Goal: Information Seeking & Learning: Learn about a topic

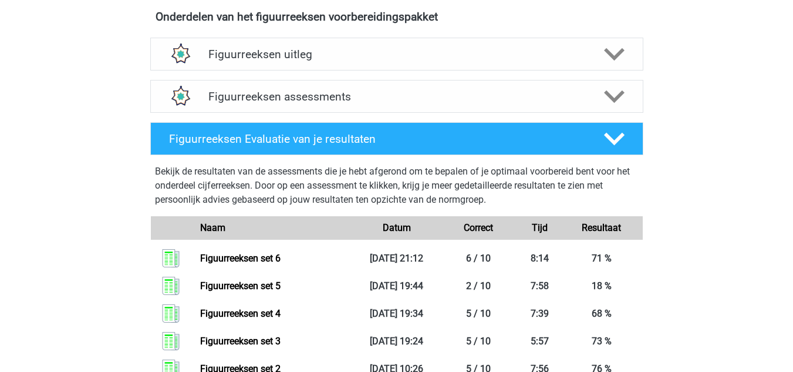
scroll to position [708, 0]
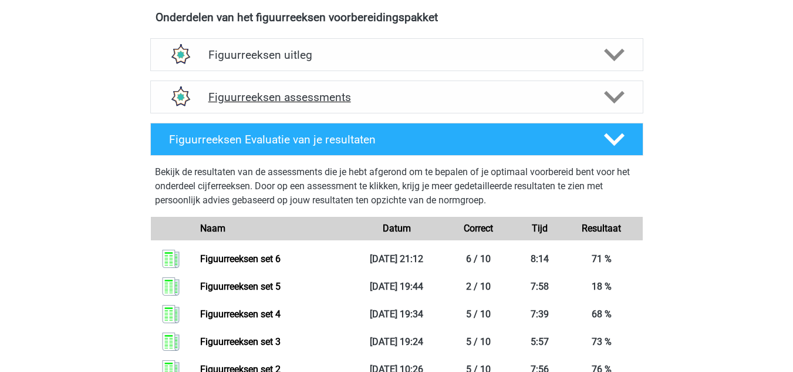
click at [254, 96] on h4 "Figuurreeksen assessments" at bounding box center [396, 97] width 377 height 14
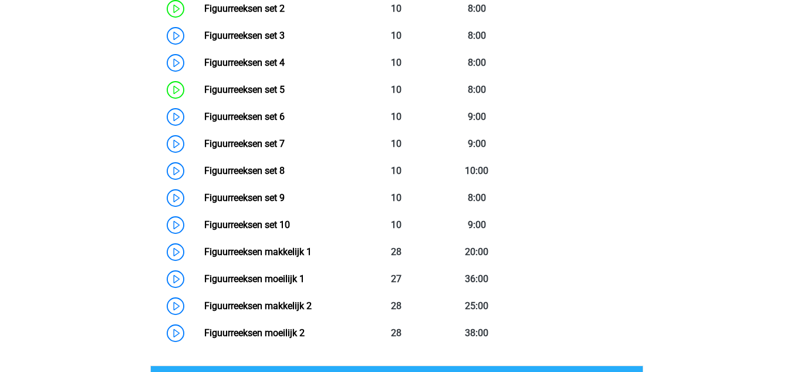
scroll to position [928, 0]
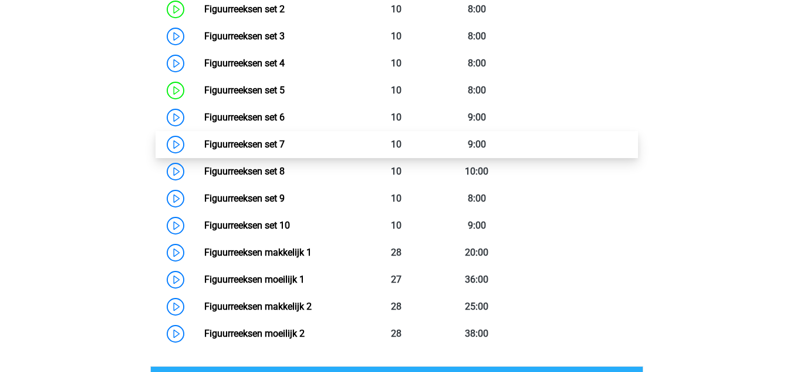
click at [204, 143] on link "Figuurreeksen set 7" at bounding box center [244, 144] width 80 height 11
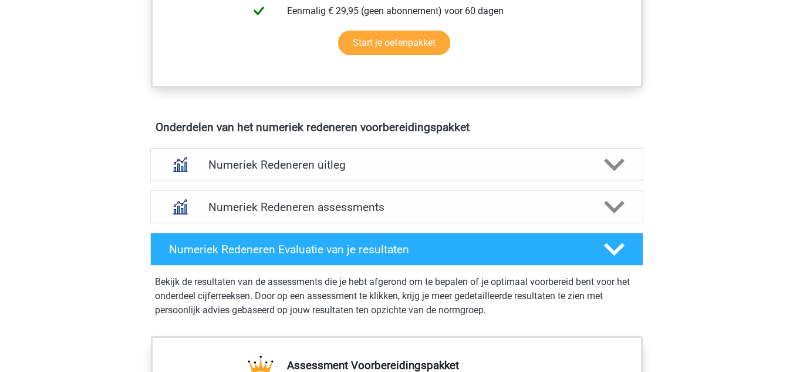
scroll to position [627, 0]
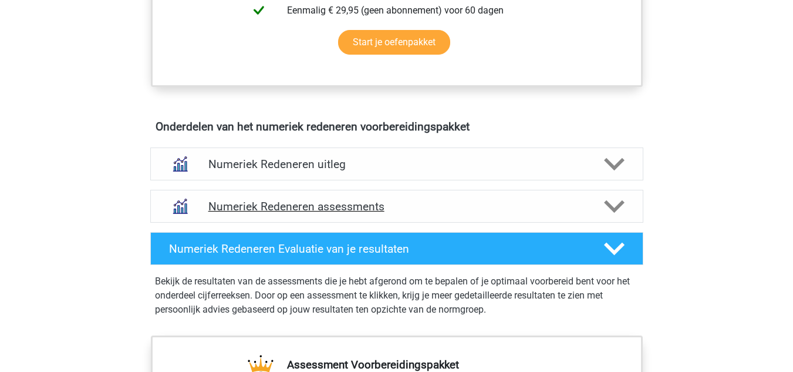
click at [304, 200] on h4 "Numeriek Redeneren assessments" at bounding box center [396, 207] width 377 height 14
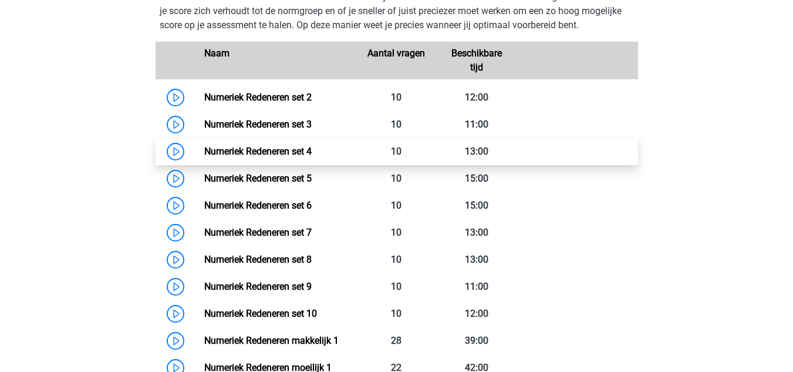
scroll to position [875, 0]
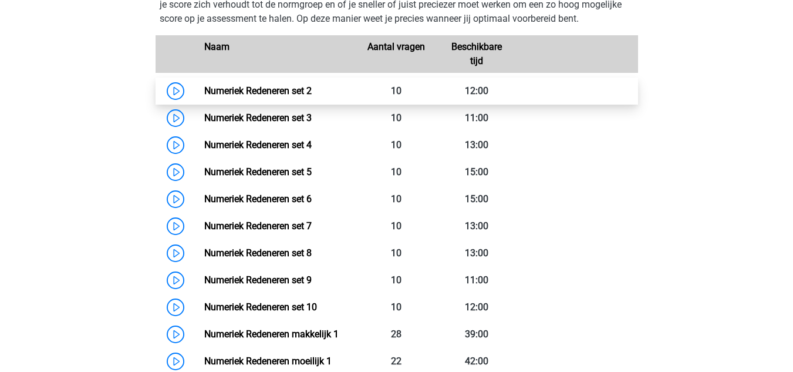
click at [204, 92] on link "Numeriek Redeneren set 2" at bounding box center [257, 90] width 107 height 11
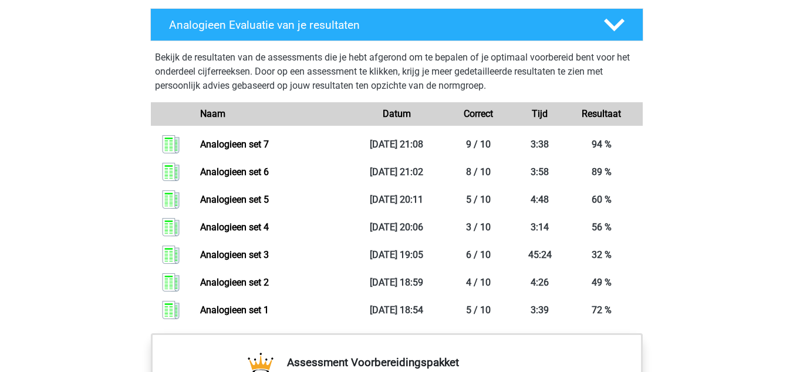
scroll to position [793, 0]
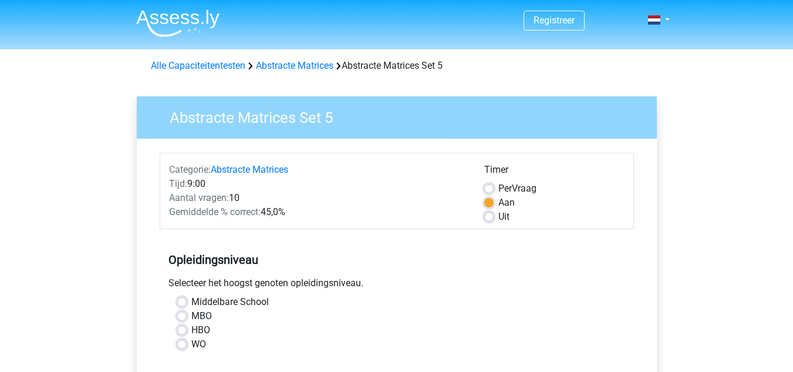
scroll to position [254, 0]
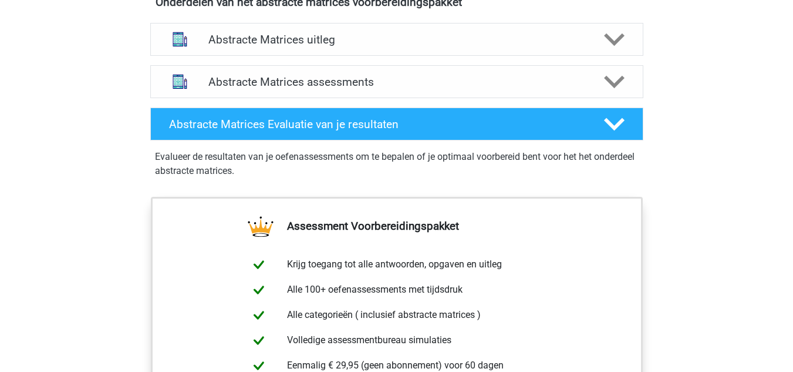
scroll to position [713, 0]
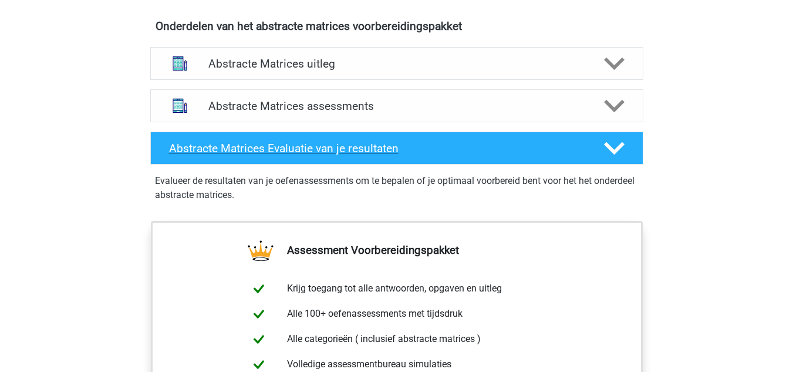
click at [289, 156] on div "Abstracte Matrices Evaluatie van je resultaten" at bounding box center [396, 148] width 493 height 33
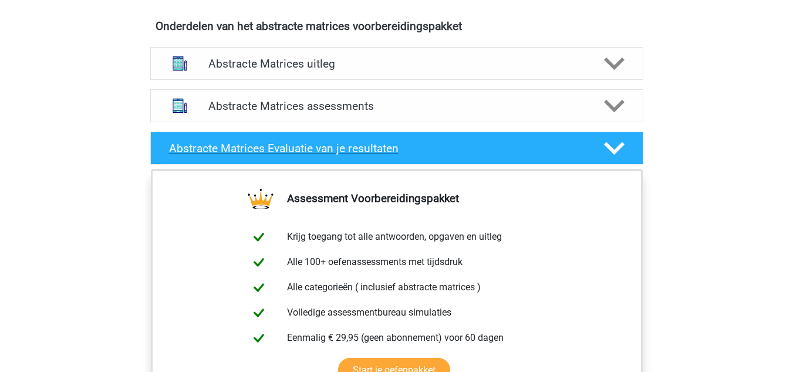
click at [286, 152] on h4 "Abstracte Matrices Evaluatie van je resultaten" at bounding box center [377, 149] width 416 height 14
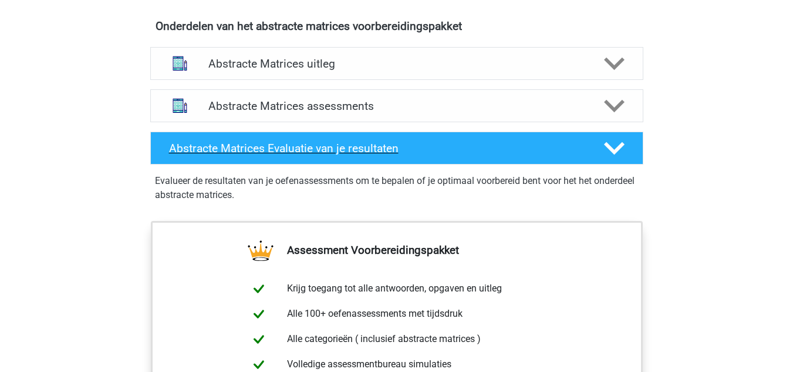
scroll to position [713, 0]
click at [317, 109] on h4 "Abstracte Matrices assessments" at bounding box center [396, 106] width 377 height 14
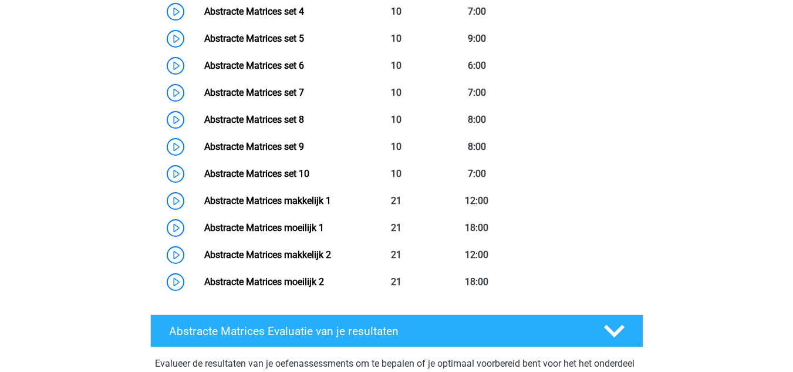
scroll to position [1004, 0]
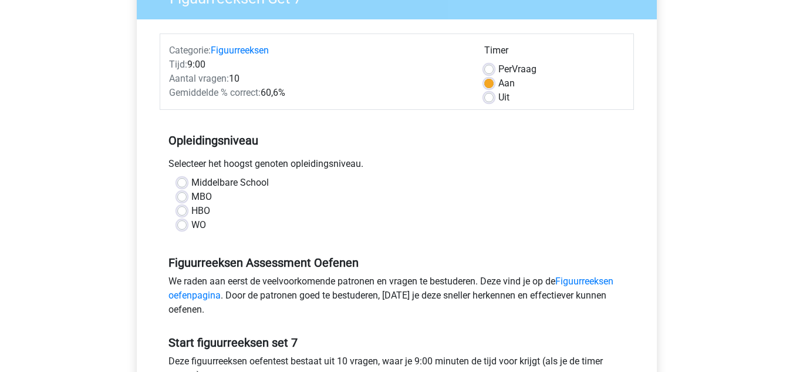
scroll to position [121, 0]
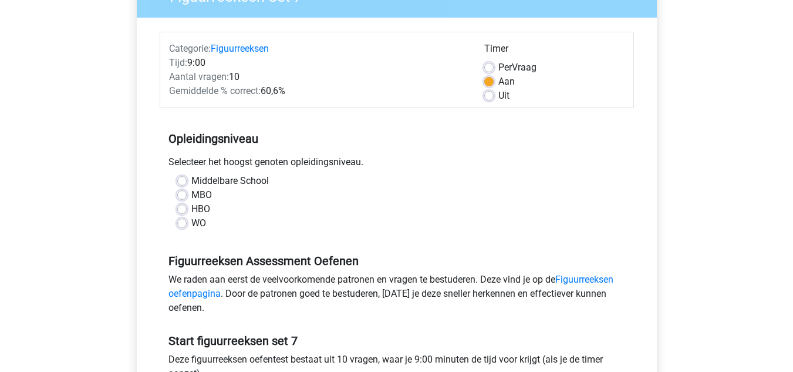
click at [230, 183] on label "Middelbare School" at bounding box center [230, 181] width 78 height 14
click at [187, 183] on input "Middelbare School" at bounding box center [181, 180] width 9 height 12
radio input "true"
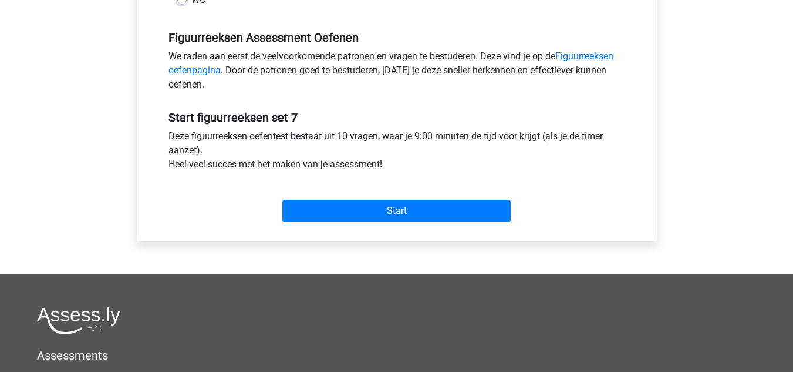
scroll to position [358, 0]
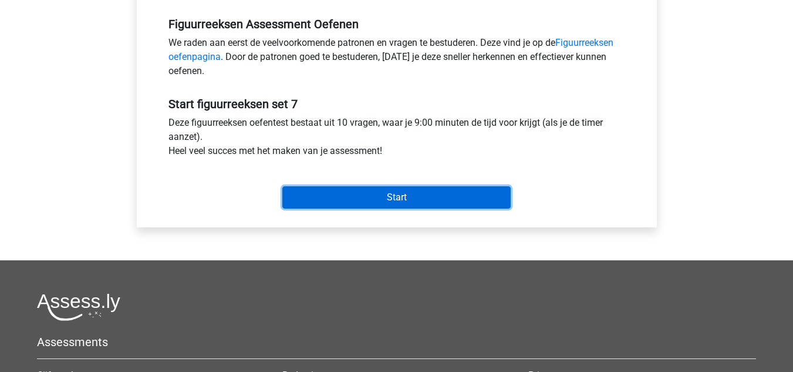
click at [335, 195] on input "Start" at bounding box center [396, 197] width 228 height 22
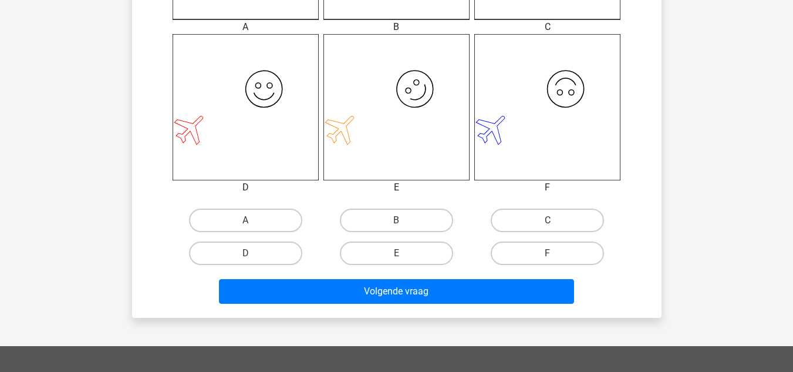
scroll to position [459, 0]
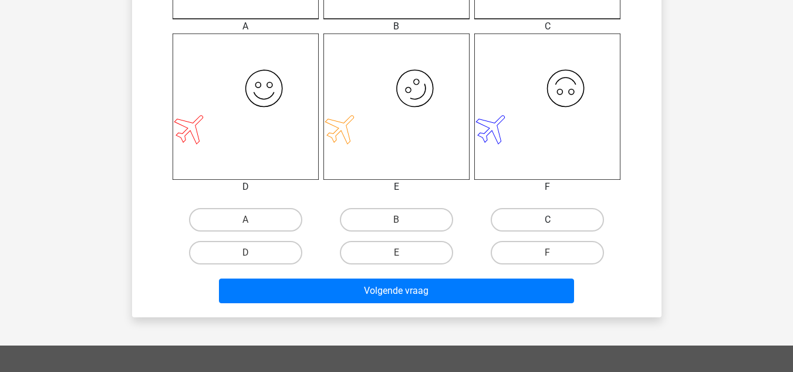
click at [510, 217] on label "C" at bounding box center [547, 219] width 113 height 23
click at [548, 220] on input "C" at bounding box center [552, 224] width 8 height 8
radio input "true"
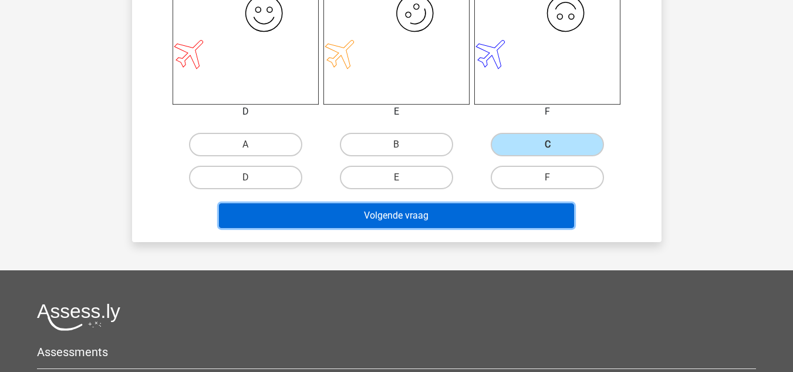
click at [409, 218] on button "Volgende vraag" at bounding box center [396, 215] width 355 height 25
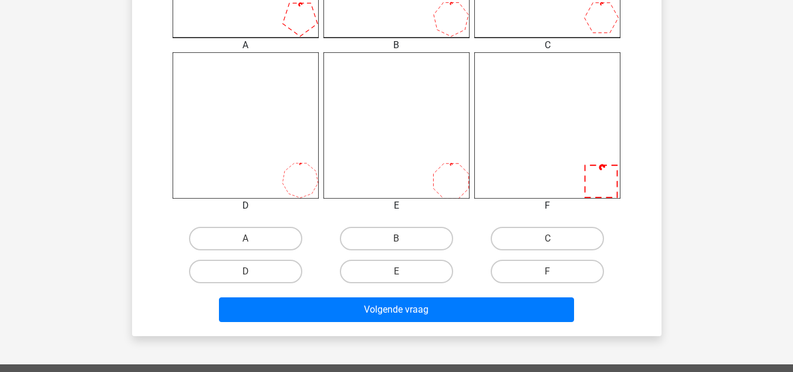
scroll to position [503, 0]
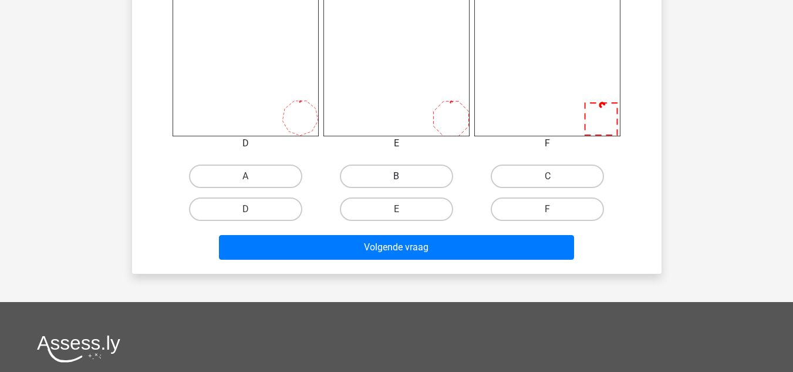
click at [420, 176] on label "B" at bounding box center [396, 175] width 113 height 23
click at [404, 176] on input "B" at bounding box center [400, 180] width 8 height 8
radio input "true"
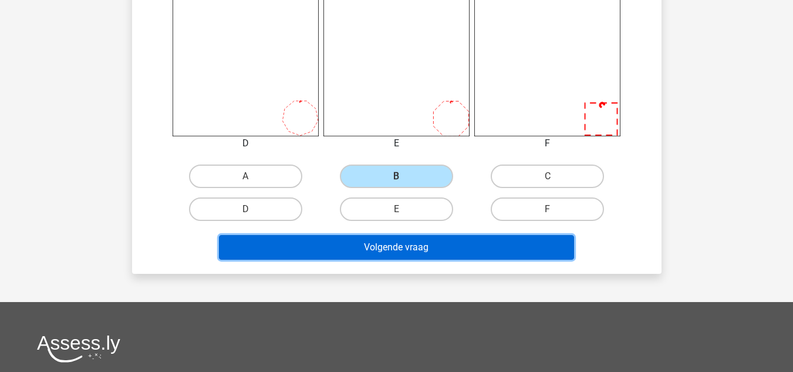
click at [442, 243] on button "Volgende vraag" at bounding box center [396, 247] width 355 height 25
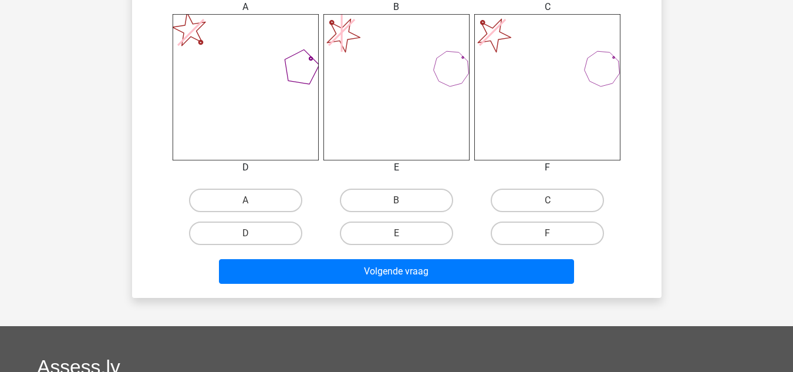
scroll to position [494, 0]
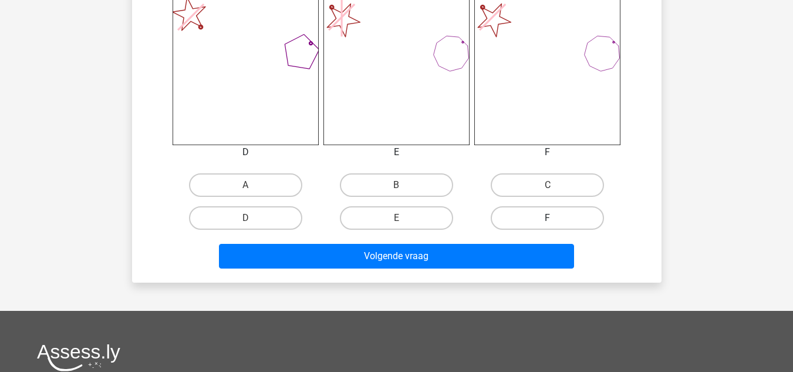
click at [537, 218] on label "F" at bounding box center [547, 217] width 113 height 23
click at [548, 218] on input "F" at bounding box center [552, 222] width 8 height 8
radio input "true"
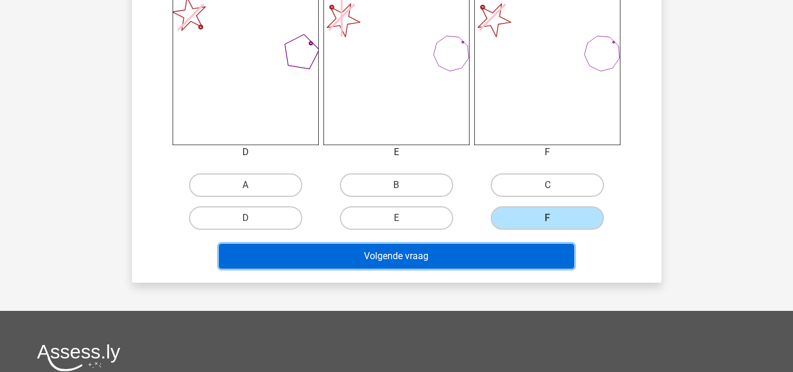
click at [509, 251] on button "Volgende vraag" at bounding box center [396, 256] width 355 height 25
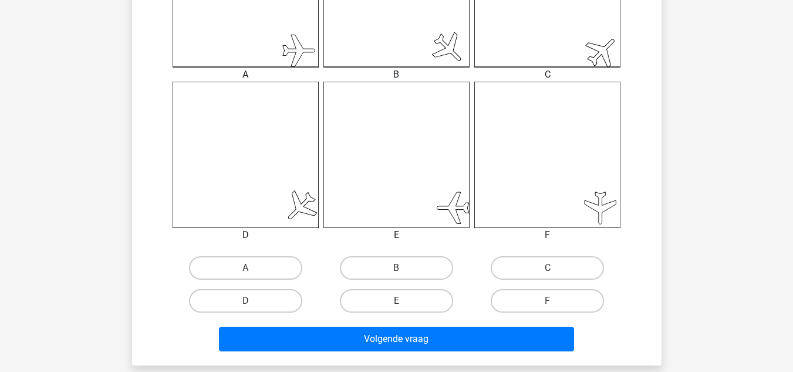
scroll to position [414, 0]
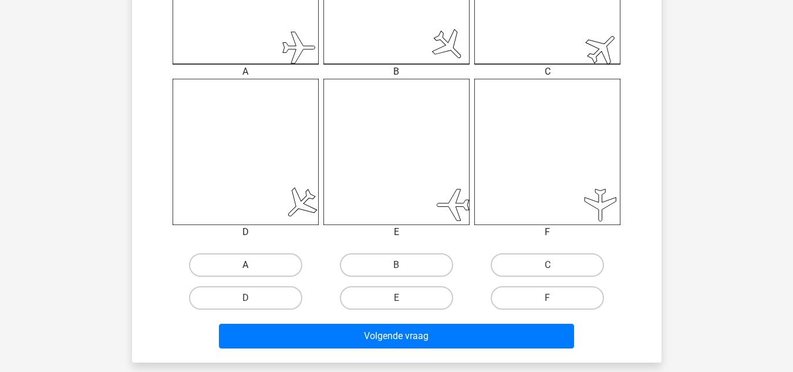
click at [265, 261] on label "A" at bounding box center [245, 264] width 113 height 23
click at [253, 265] on input "A" at bounding box center [249, 269] width 8 height 8
radio input "true"
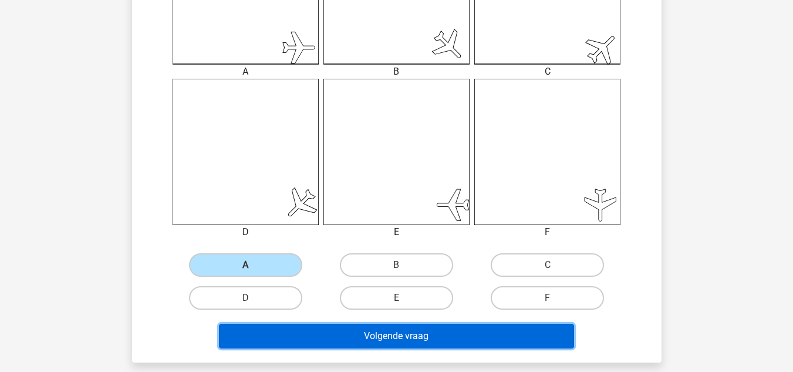
click at [341, 333] on button "Volgende vraag" at bounding box center [396, 336] width 355 height 25
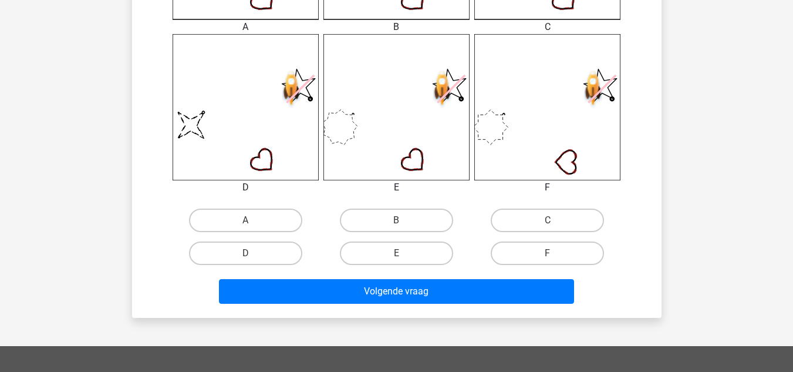
scroll to position [466, 0]
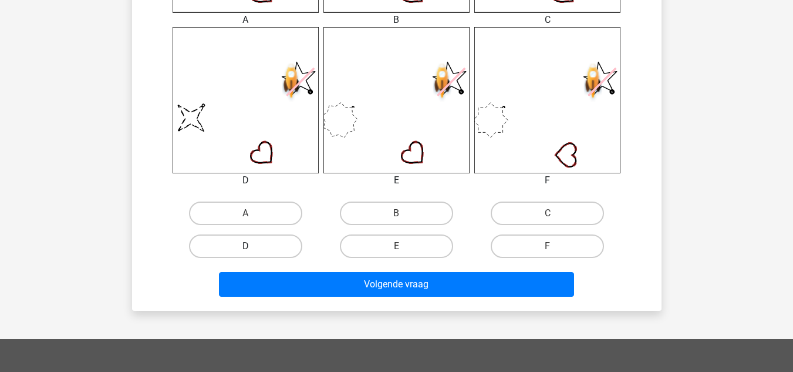
click at [242, 247] on label "D" at bounding box center [245, 245] width 113 height 23
click at [245, 247] on input "D" at bounding box center [249, 250] width 8 height 8
radio input "true"
click at [326, 297] on div "Volgende vraag" at bounding box center [396, 286] width 453 height 29
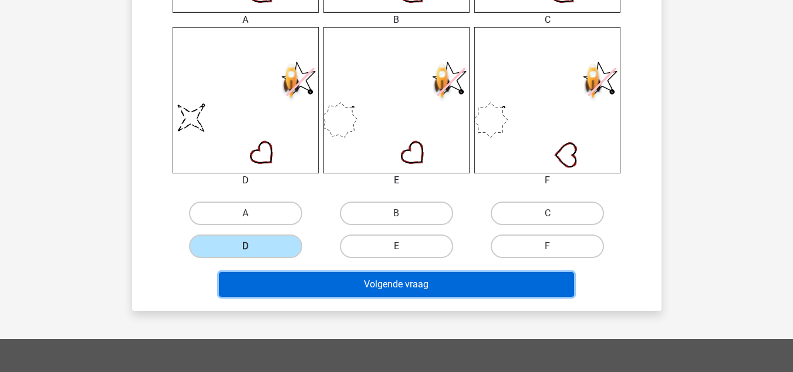
click at [329, 282] on button "Volgende vraag" at bounding box center [396, 284] width 355 height 25
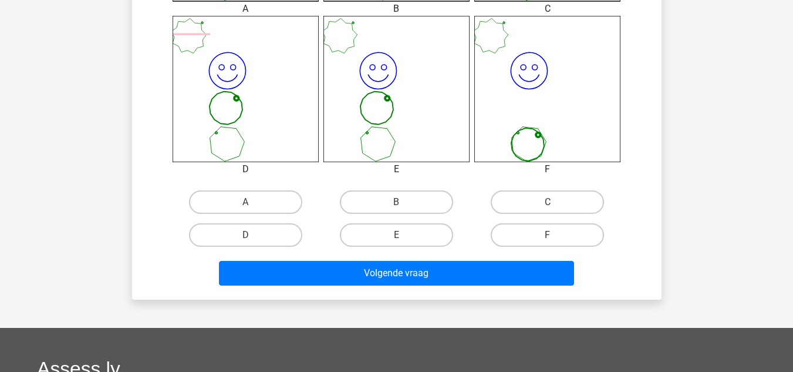
scroll to position [481, 0]
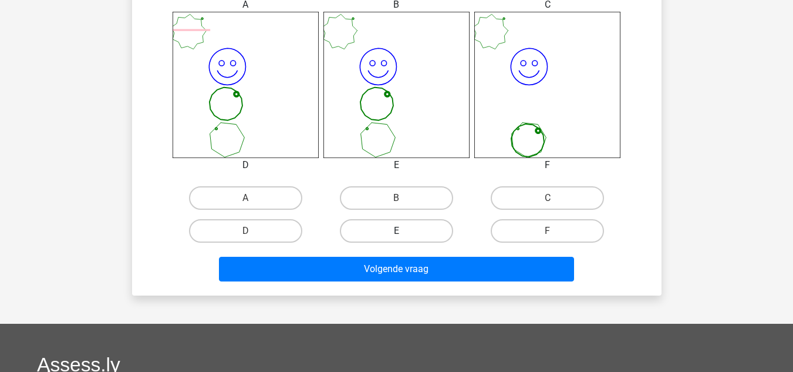
click at [410, 221] on label "E" at bounding box center [396, 230] width 113 height 23
click at [404, 231] on input "E" at bounding box center [400, 235] width 8 height 8
radio input "true"
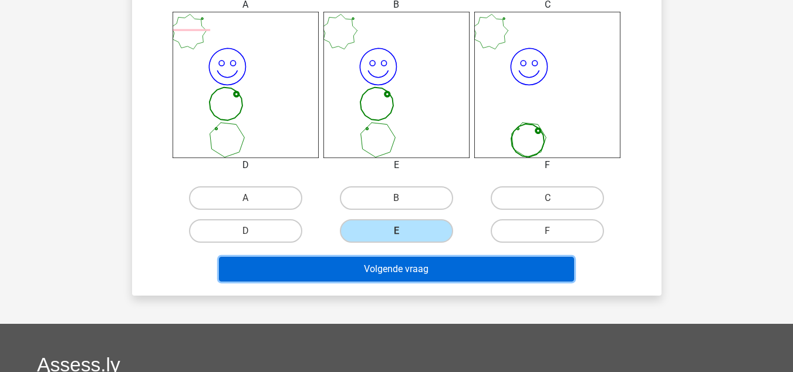
click at [425, 260] on button "Volgende vraag" at bounding box center [396, 269] width 355 height 25
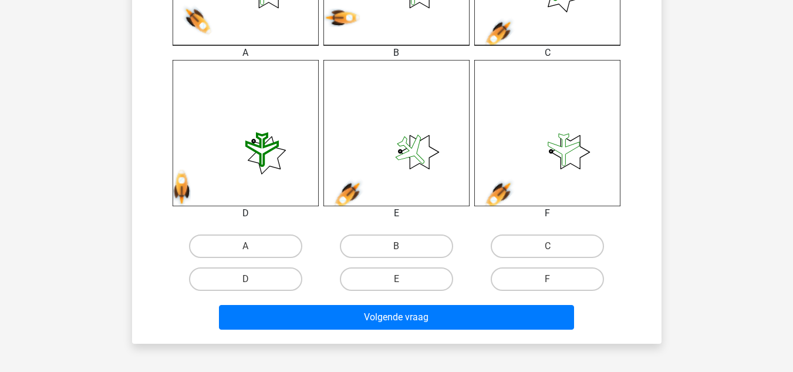
scroll to position [435, 0]
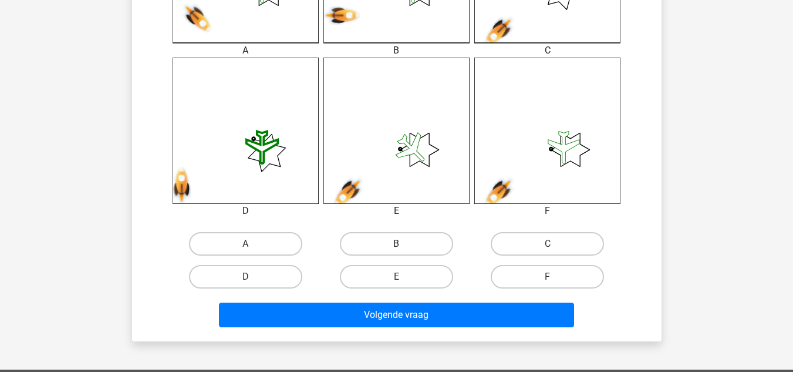
click at [408, 245] on label "B" at bounding box center [396, 243] width 113 height 23
click at [404, 245] on input "B" at bounding box center [400, 248] width 8 height 8
radio input "true"
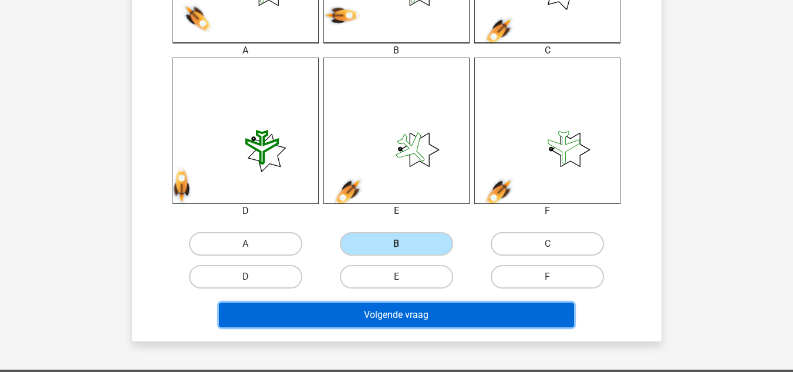
click at [427, 310] on button "Volgende vraag" at bounding box center [396, 314] width 355 height 25
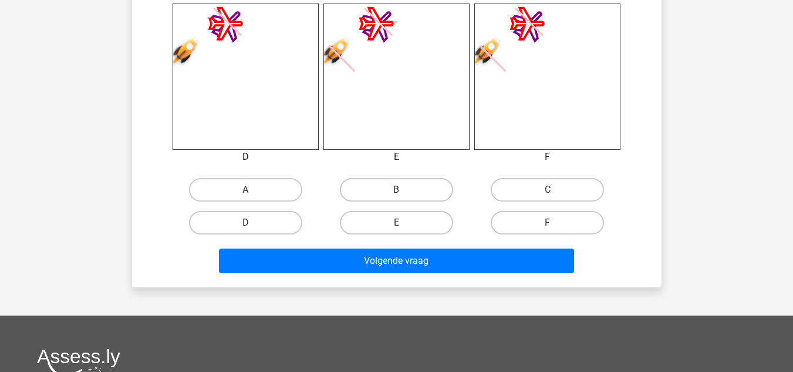
scroll to position [490, 0]
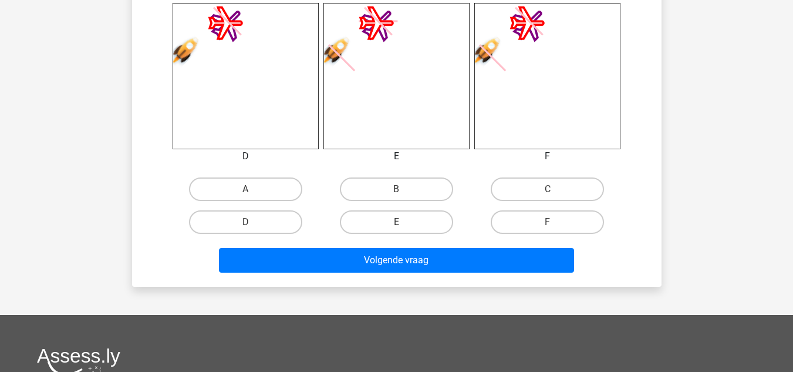
click at [404, 223] on input "E" at bounding box center [400, 226] width 8 height 8
radio input "true"
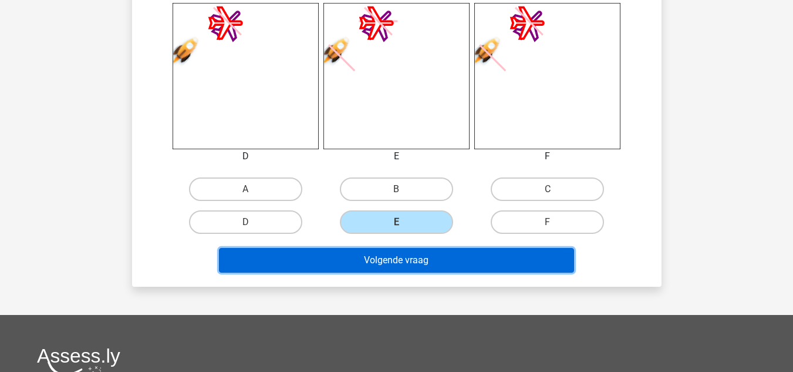
click at [413, 251] on button "Volgende vraag" at bounding box center [396, 260] width 355 height 25
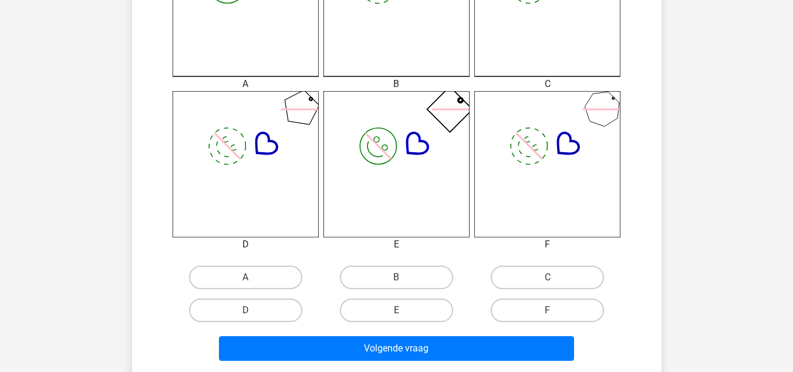
scroll to position [443, 0]
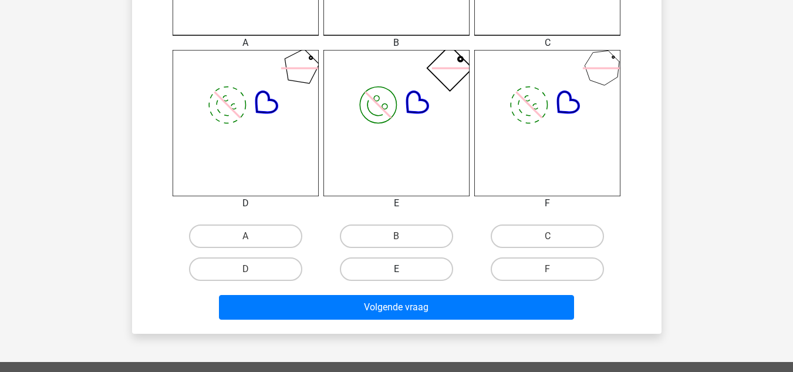
click at [410, 267] on label "E" at bounding box center [396, 268] width 113 height 23
click at [404, 269] on input "E" at bounding box center [400, 273] width 8 height 8
radio input "true"
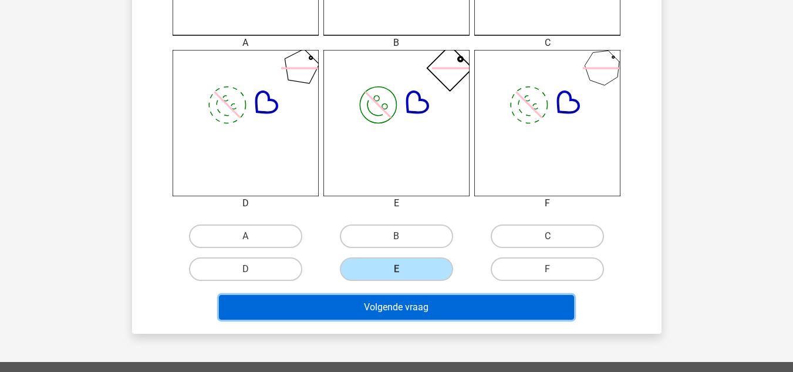
click at [433, 302] on button "Volgende vraag" at bounding box center [396, 307] width 355 height 25
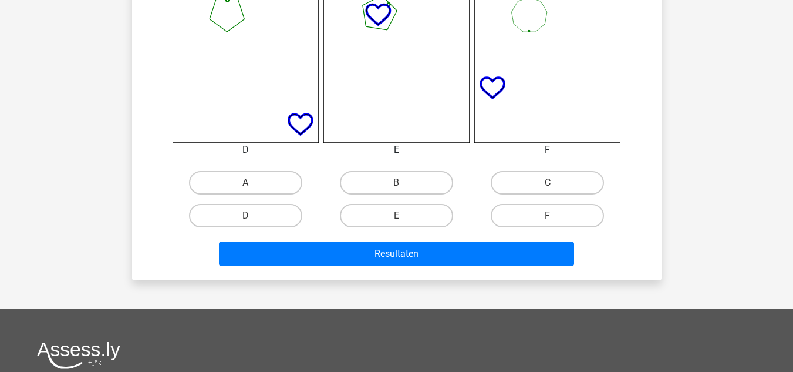
scroll to position [500, 0]
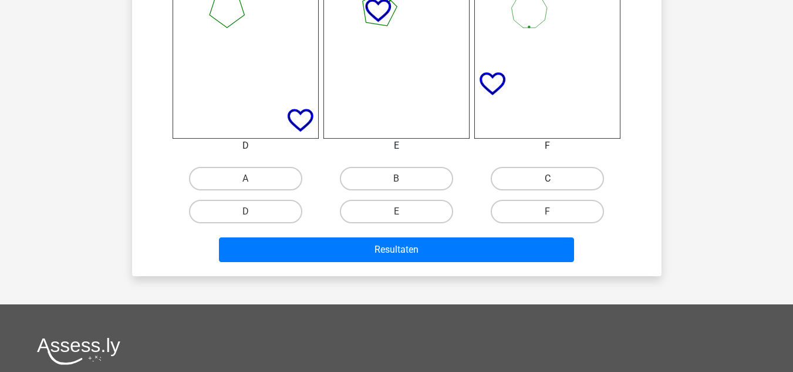
click at [532, 176] on label "C" at bounding box center [547, 178] width 113 height 23
click at [548, 179] on input "C" at bounding box center [552, 183] width 8 height 8
radio input "true"
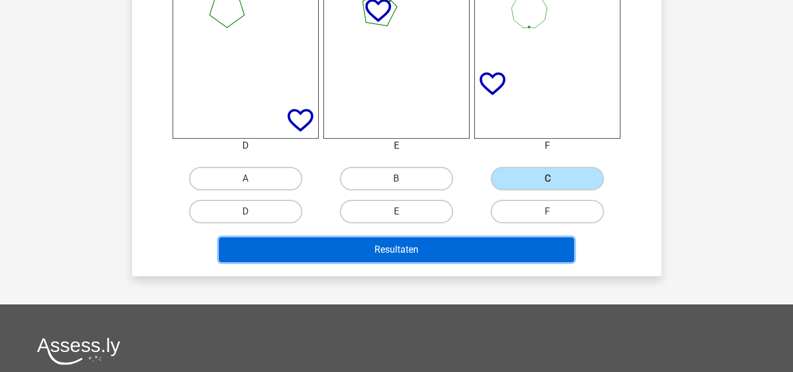
click at [447, 255] on button "Resultaten" at bounding box center [396, 249] width 355 height 25
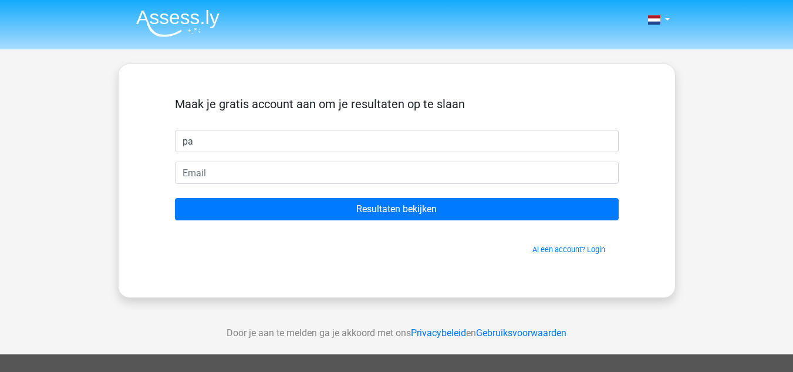
type input "p"
type input "[PERSON_NAME]"
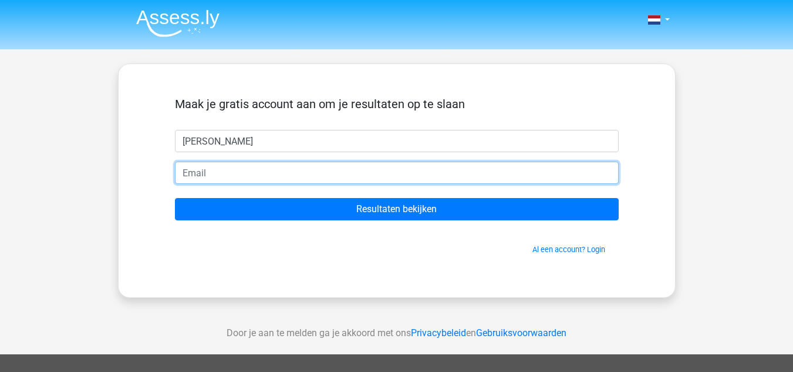
click at [197, 177] on input "email" at bounding box center [397, 172] width 444 height 22
type input "[EMAIL_ADDRESS][DOMAIN_NAME]"
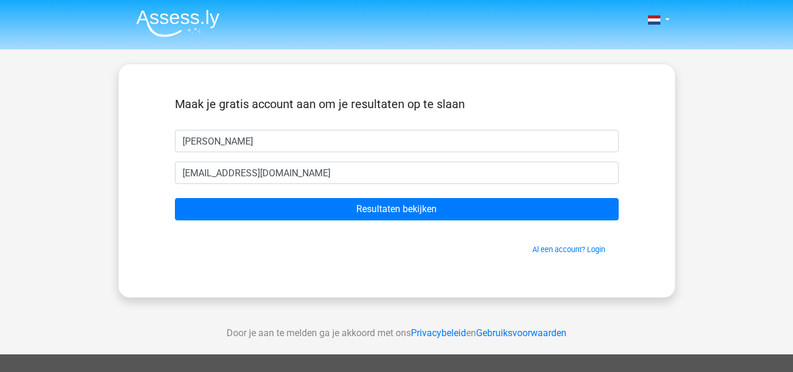
click at [285, 194] on form "Maak je gratis account aan om je resultaten op te slaan [PERSON_NAME] [EMAIL_AD…" at bounding box center [397, 176] width 444 height 158
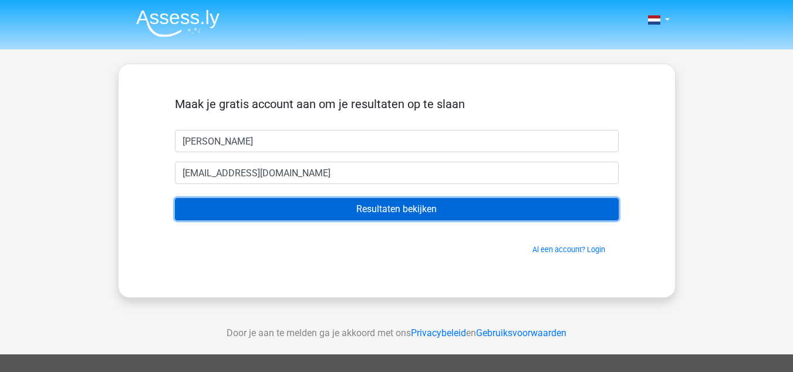
click at [291, 204] on input "Resultaten bekijken" at bounding box center [397, 209] width 444 height 22
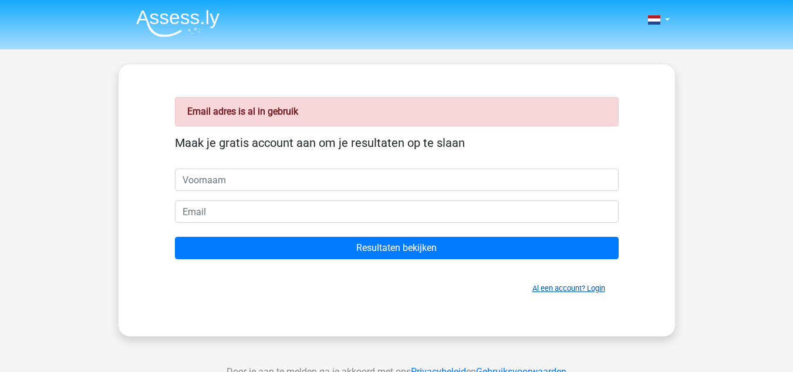
click at [560, 286] on link "Al een account? Login" at bounding box center [569, 288] width 73 height 9
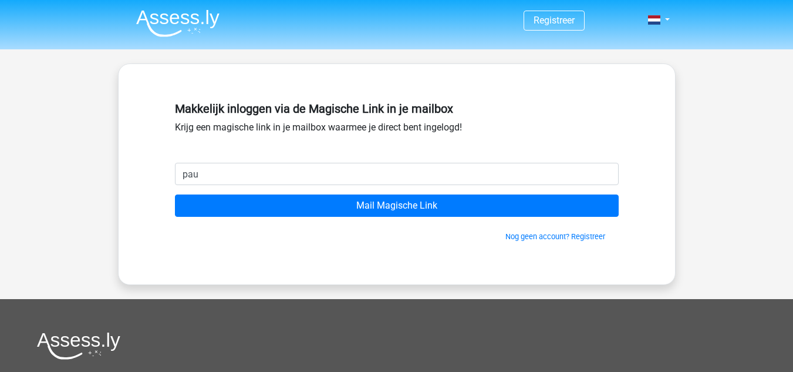
type input "paulaperezsmit@gmail.com"
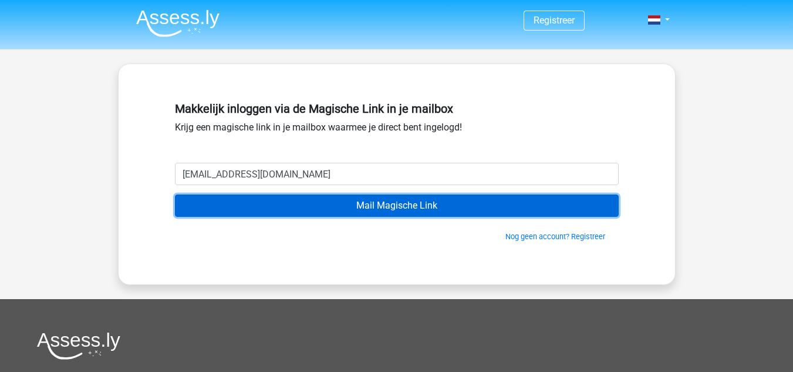
click at [294, 208] on input "Mail Magische Link" at bounding box center [397, 205] width 444 height 22
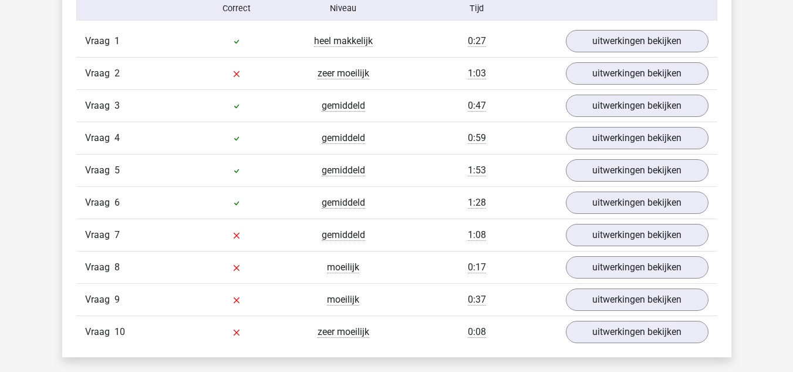
scroll to position [1063, 0]
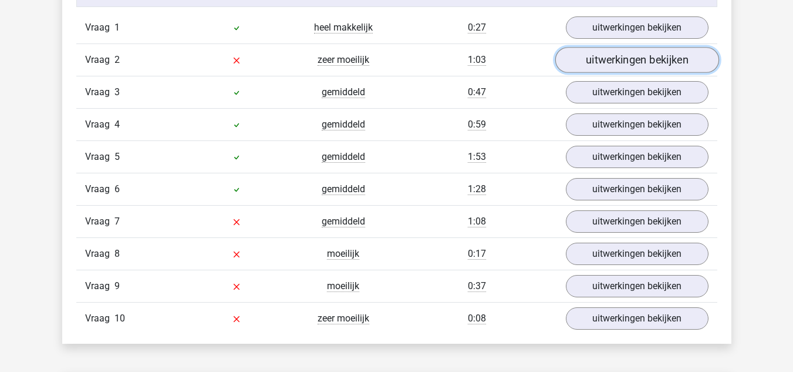
click at [604, 56] on link "uitwerkingen bekijken" at bounding box center [637, 60] width 164 height 26
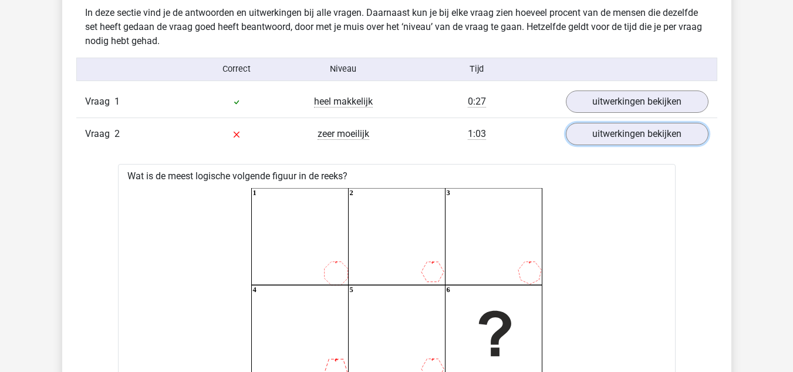
scroll to position [984, 0]
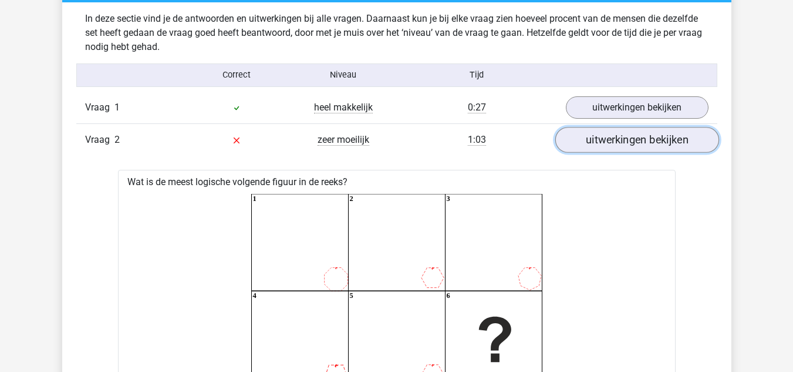
click at [664, 147] on link "uitwerkingen bekijken" at bounding box center [637, 140] width 164 height 26
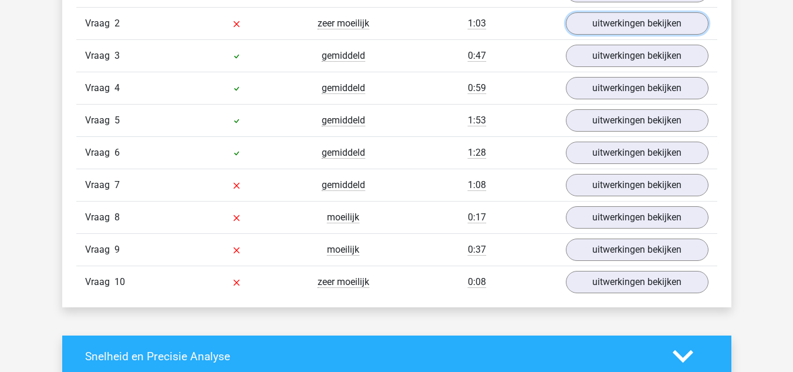
scroll to position [1100, 0]
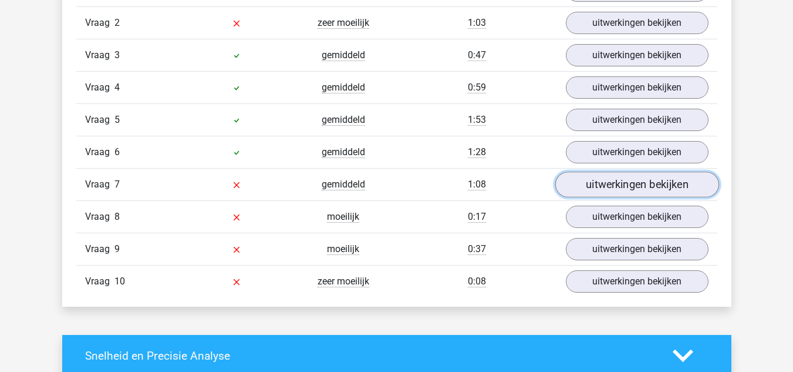
click at [597, 191] on link "uitwerkingen bekijken" at bounding box center [637, 184] width 164 height 26
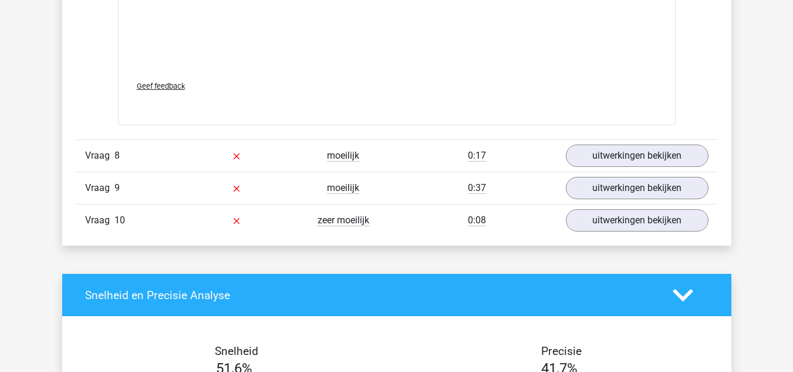
scroll to position [2250, 0]
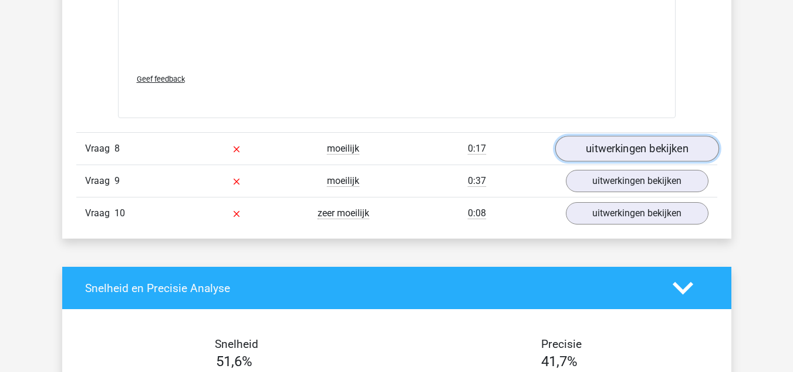
click at [611, 153] on link "uitwerkingen bekijken" at bounding box center [637, 149] width 164 height 26
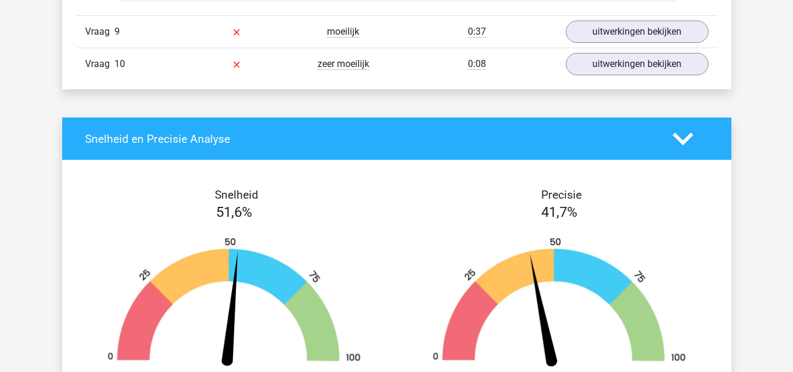
scroll to position [3468, 0]
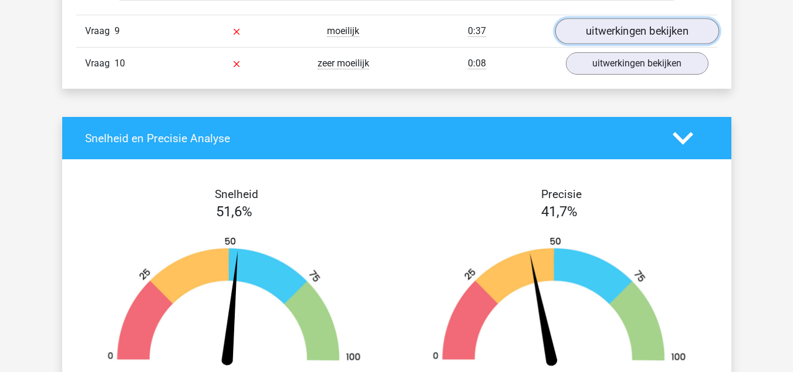
click at [619, 28] on link "uitwerkingen bekijken" at bounding box center [637, 32] width 164 height 26
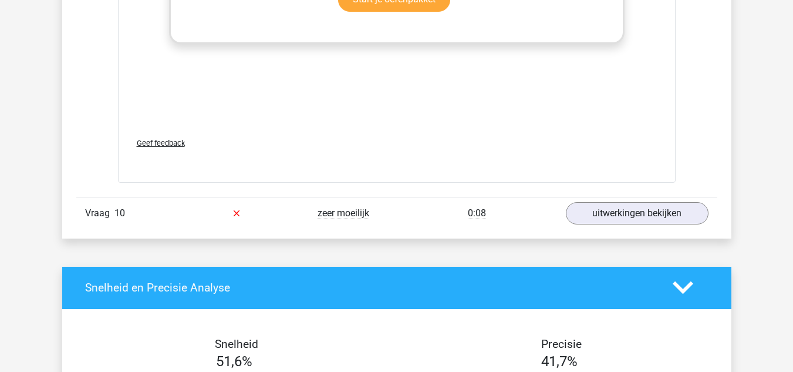
scroll to position [4399, 0]
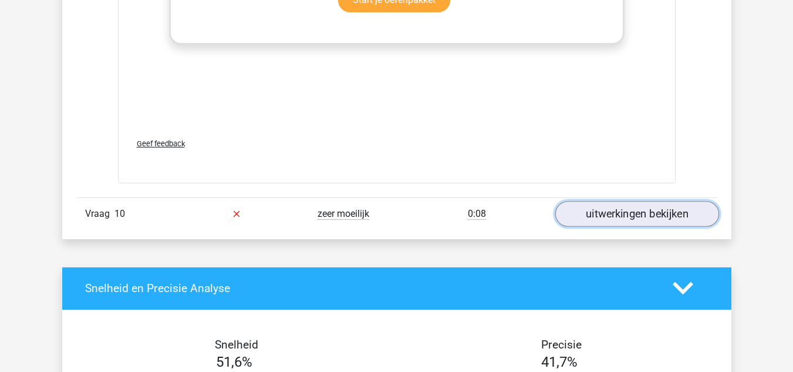
click at [612, 211] on link "uitwerkingen bekijken" at bounding box center [637, 214] width 164 height 26
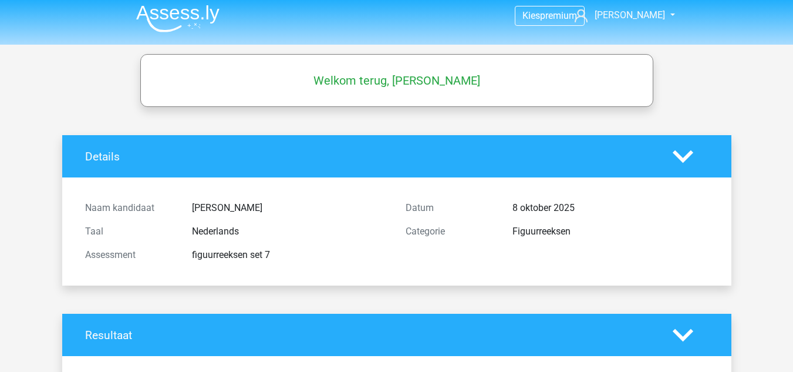
scroll to position [0, 0]
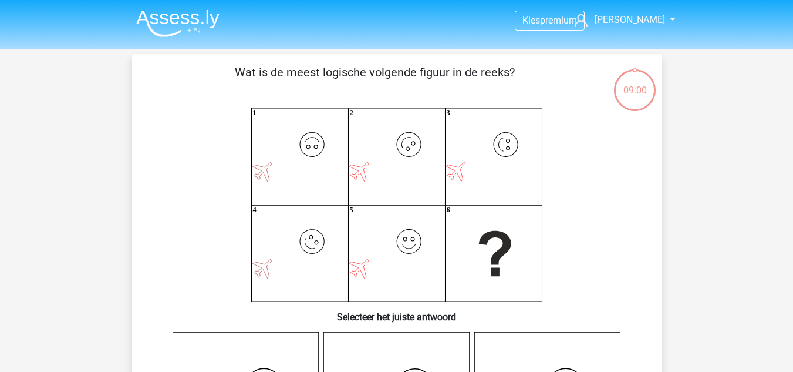
scroll to position [500, 0]
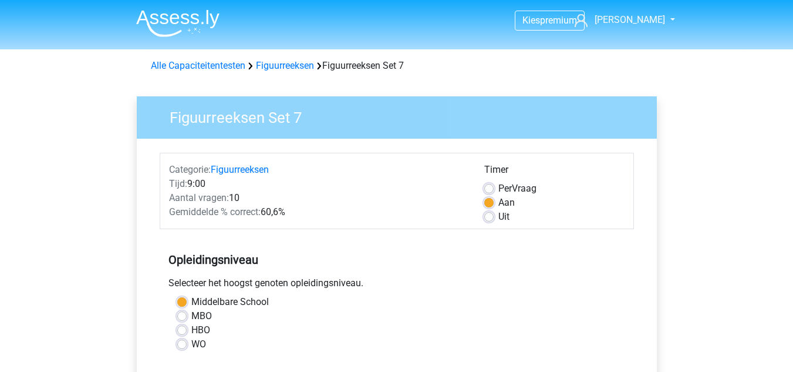
scroll to position [358, 0]
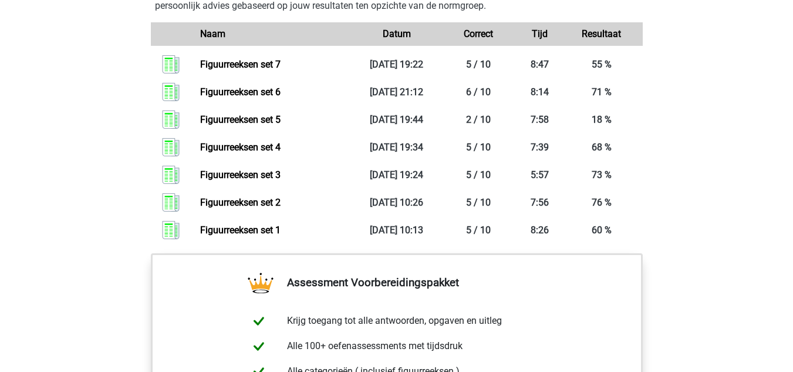
scroll to position [895, 0]
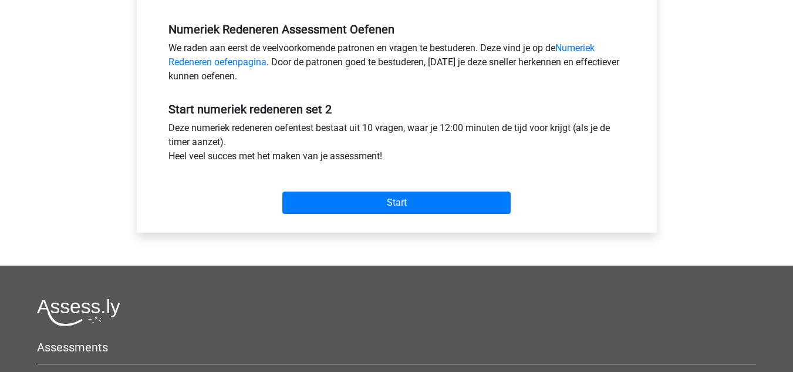
scroll to position [353, 0]
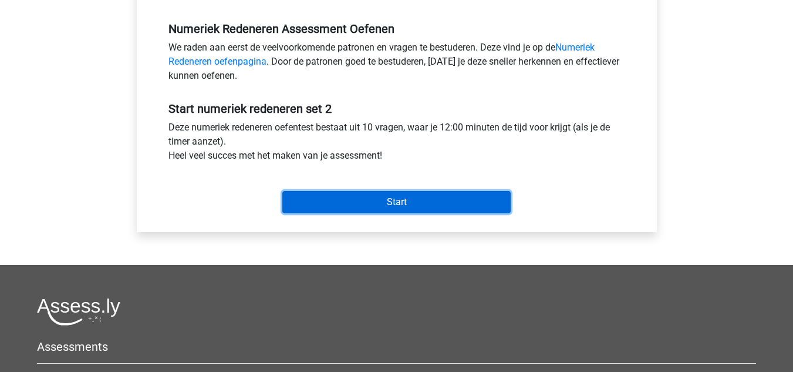
click at [394, 206] on input "Start" at bounding box center [396, 202] width 228 height 22
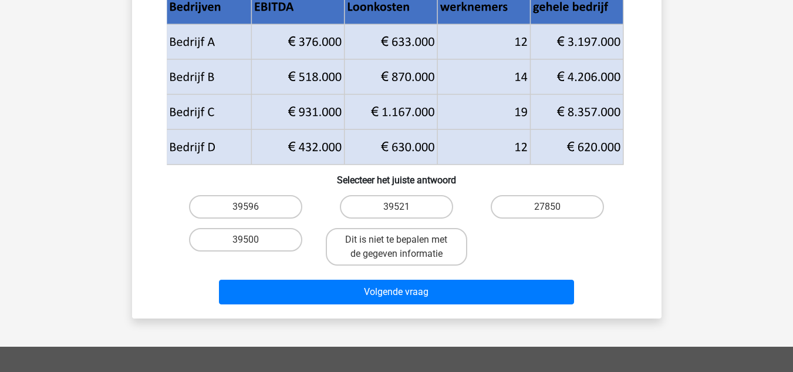
scroll to position [139, 0]
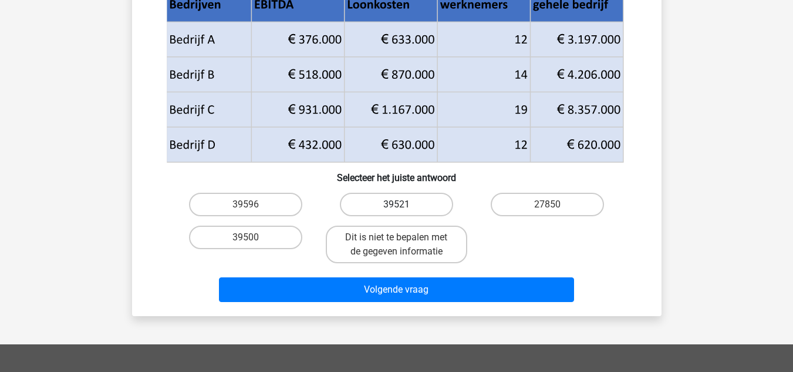
click at [349, 203] on label "39521" at bounding box center [396, 204] width 113 height 23
click at [396, 204] on input "39521" at bounding box center [400, 208] width 8 height 8
radio input "true"
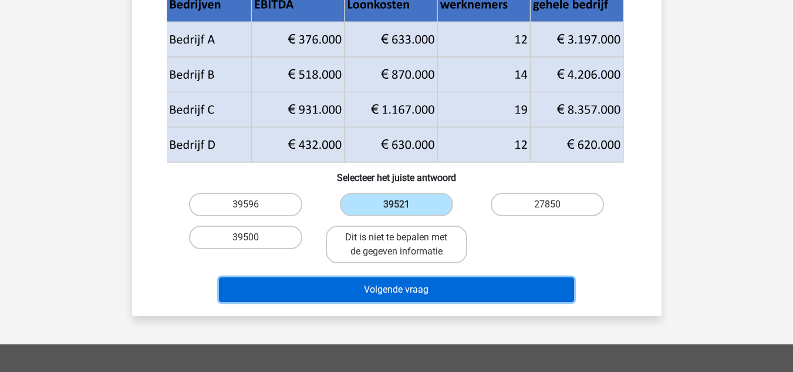
click at [348, 288] on button "Volgende vraag" at bounding box center [396, 289] width 355 height 25
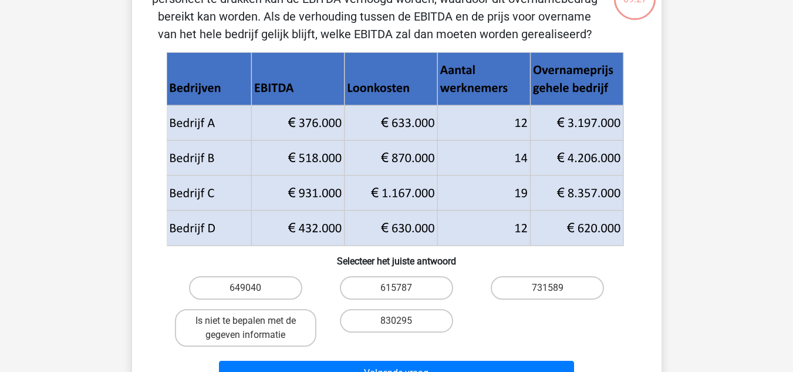
scroll to position [0, 0]
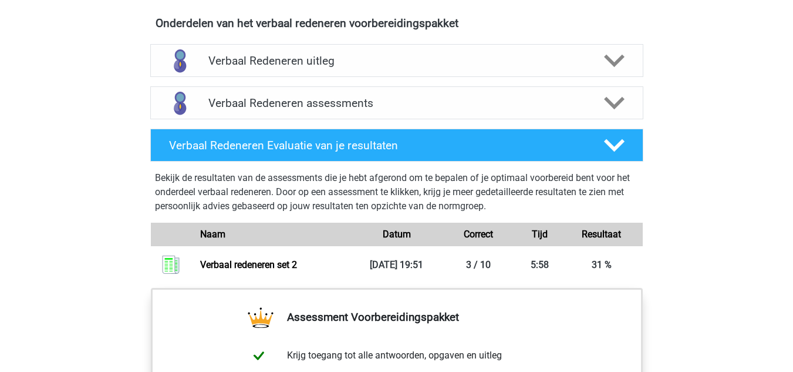
scroll to position [684, 0]
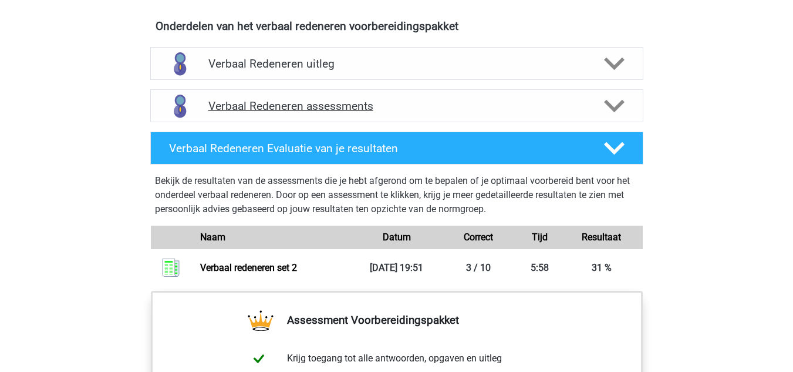
click at [294, 112] on h4 "Verbaal Redeneren assessments" at bounding box center [396, 106] width 377 height 14
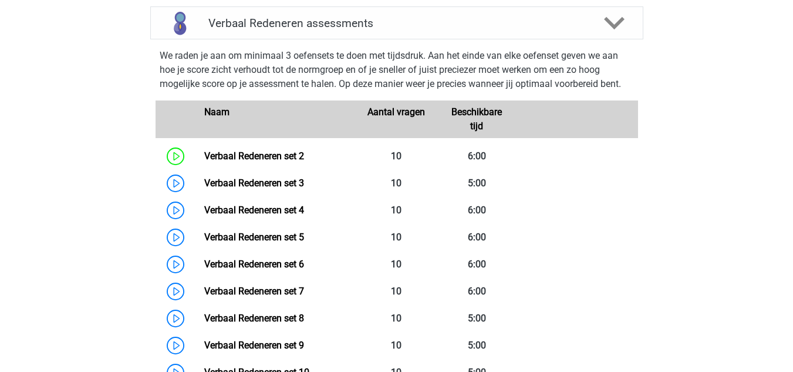
scroll to position [767, 0]
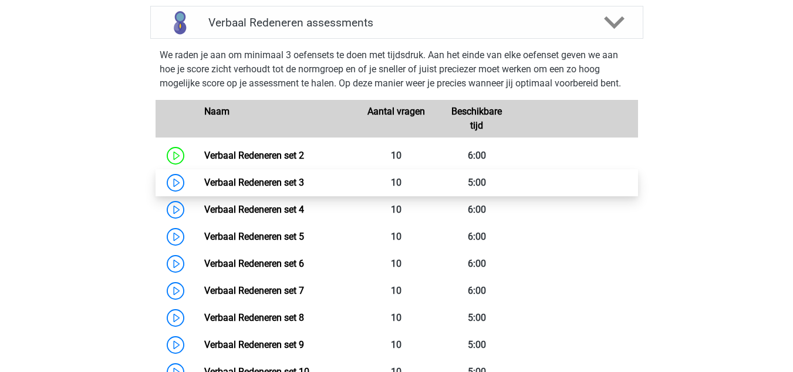
click at [204, 183] on link "Verbaal Redeneren set 3" at bounding box center [254, 182] width 100 height 11
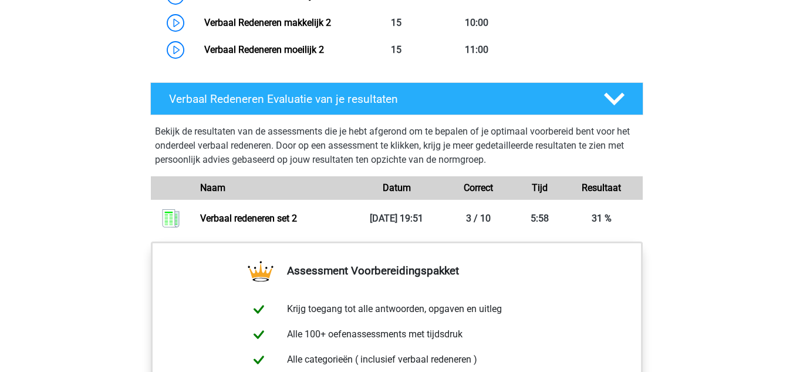
scroll to position [1225, 0]
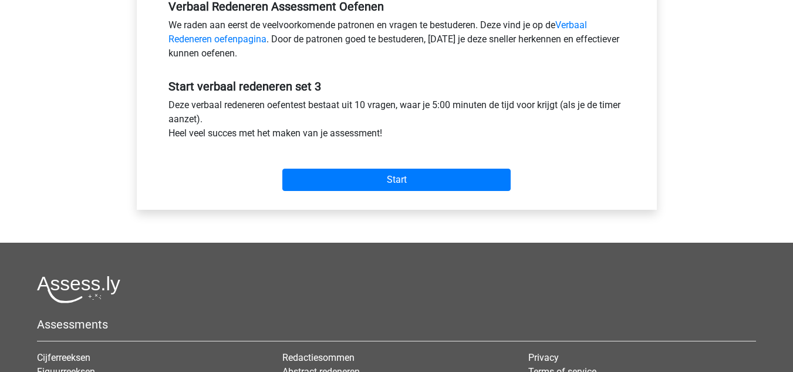
scroll to position [381, 0]
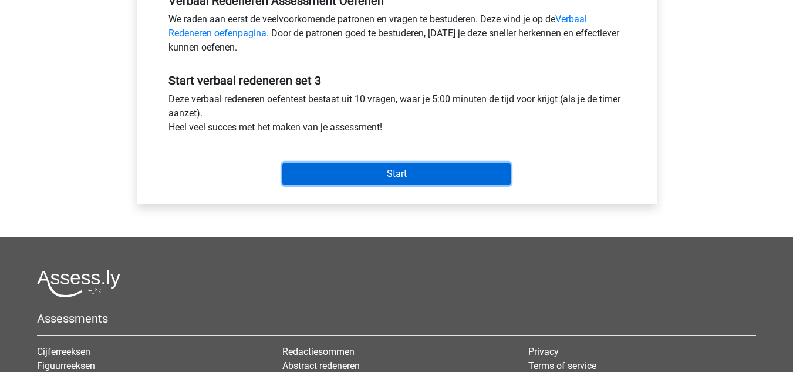
click at [415, 178] on input "Start" at bounding box center [396, 174] width 228 height 22
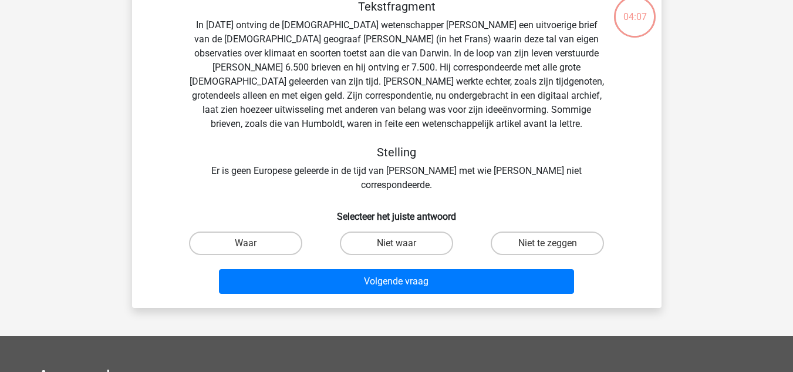
scroll to position [73, 0]
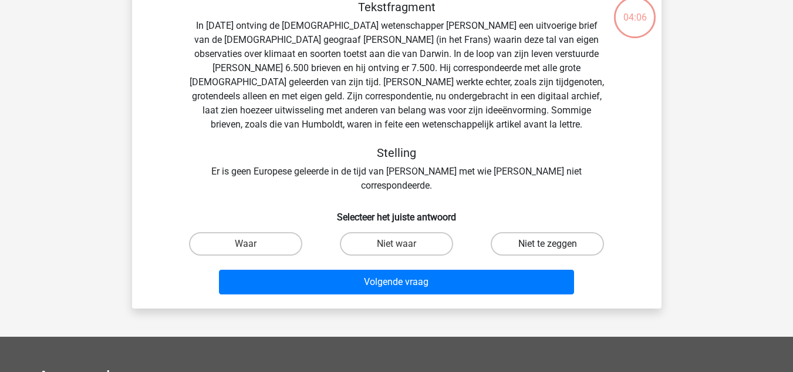
click at [540, 233] on label "Niet te zeggen" at bounding box center [547, 243] width 113 height 23
click at [548, 244] on input "Niet te zeggen" at bounding box center [552, 248] width 8 height 8
radio input "true"
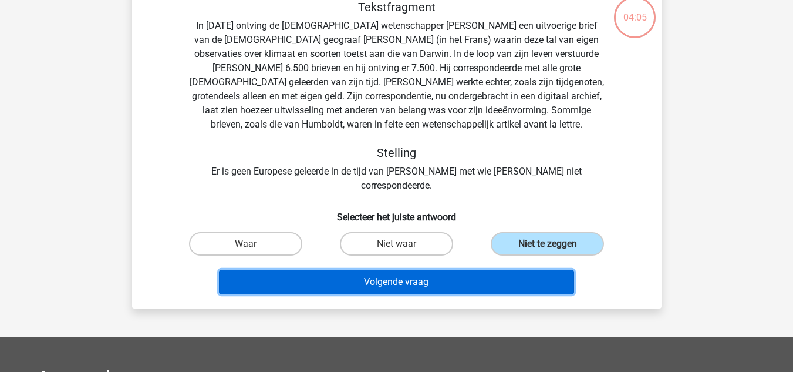
click at [483, 270] on button "Volgende vraag" at bounding box center [396, 282] width 355 height 25
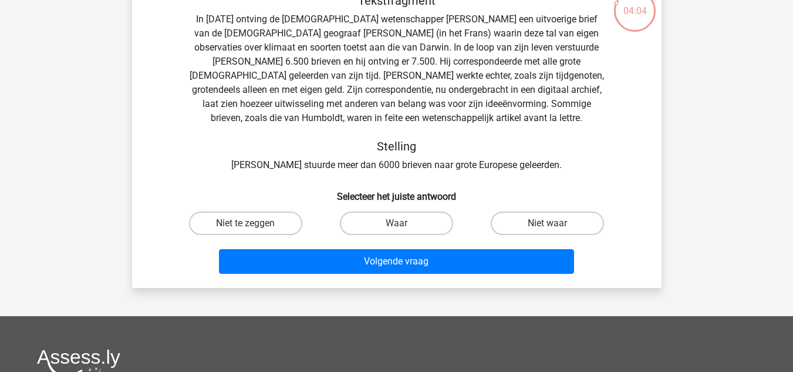
scroll to position [80, 0]
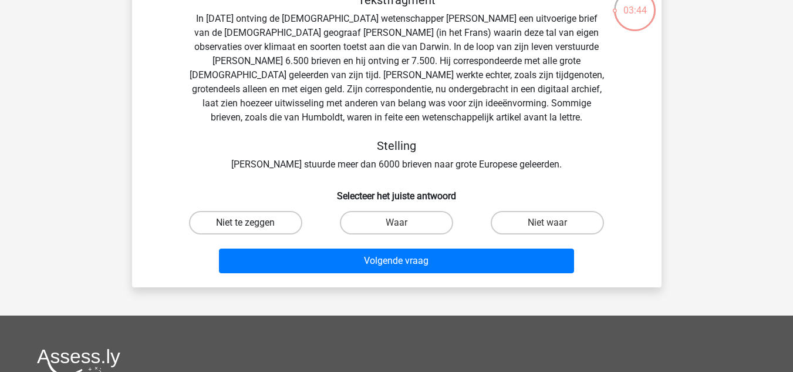
click at [259, 221] on label "Niet te zeggen" at bounding box center [245, 222] width 113 height 23
click at [253, 223] on input "Niet te zeggen" at bounding box center [249, 227] width 8 height 8
radio input "true"
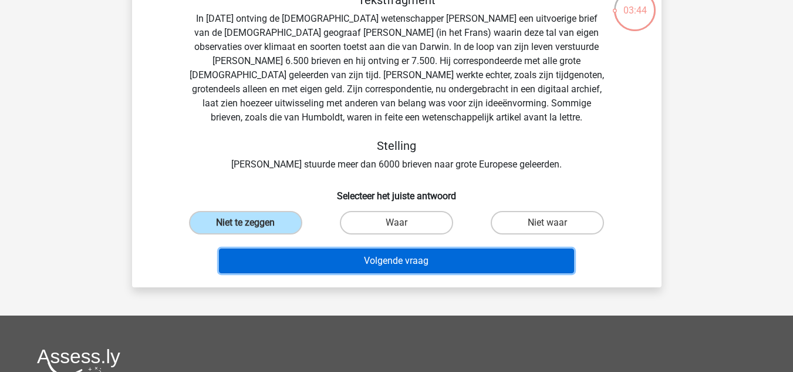
click at [382, 268] on button "Volgende vraag" at bounding box center [396, 260] width 355 height 25
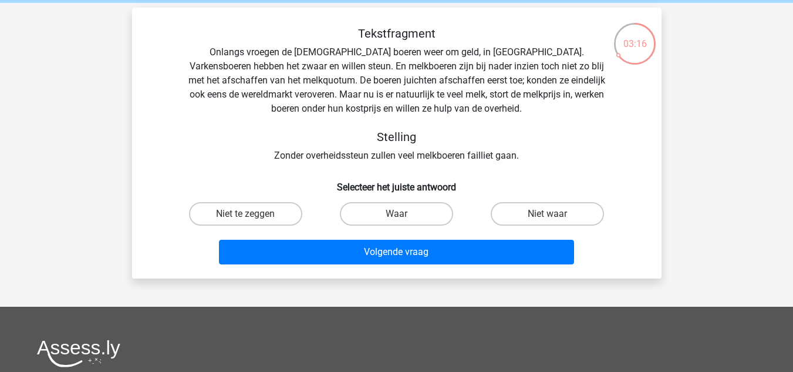
scroll to position [48, 0]
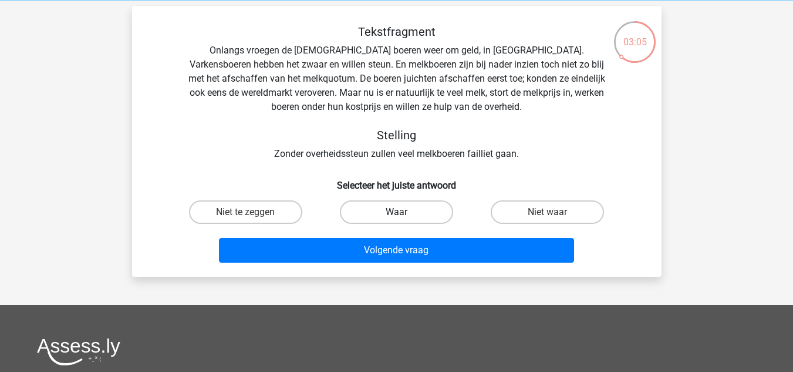
click at [427, 210] on label "Waar" at bounding box center [396, 211] width 113 height 23
click at [404, 212] on input "Waar" at bounding box center [400, 216] width 8 height 8
radio input "true"
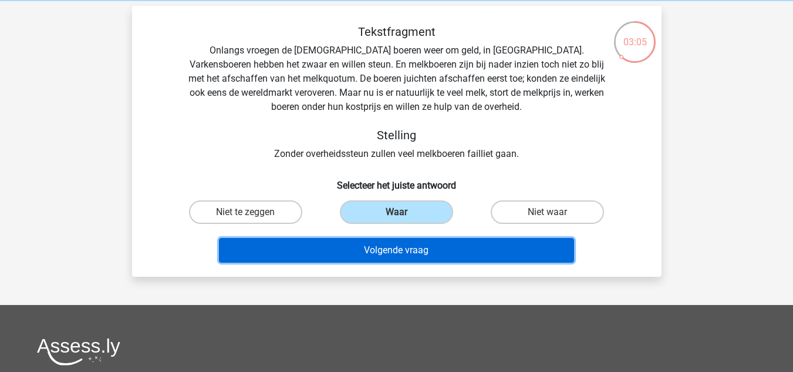
click at [439, 243] on button "Volgende vraag" at bounding box center [396, 250] width 355 height 25
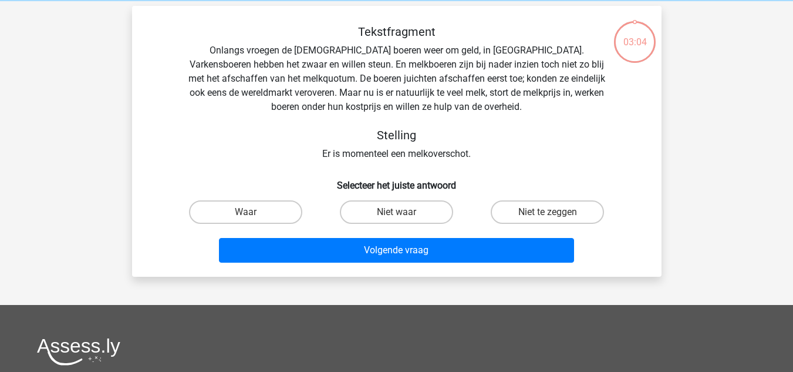
scroll to position [54, 0]
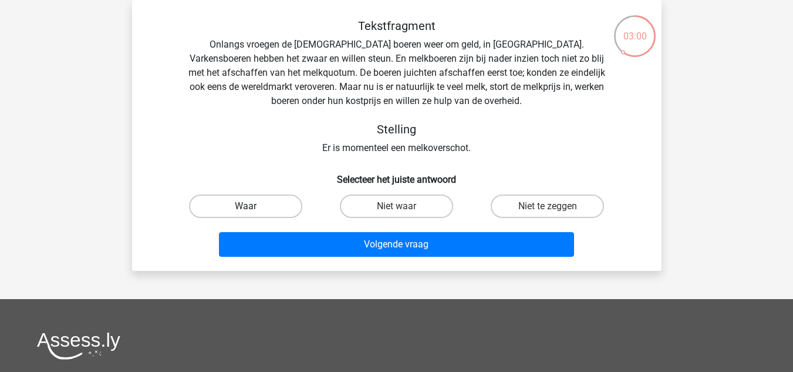
click at [269, 203] on label "Waar" at bounding box center [245, 205] width 113 height 23
click at [253, 206] on input "Waar" at bounding box center [249, 210] width 8 height 8
radio input "true"
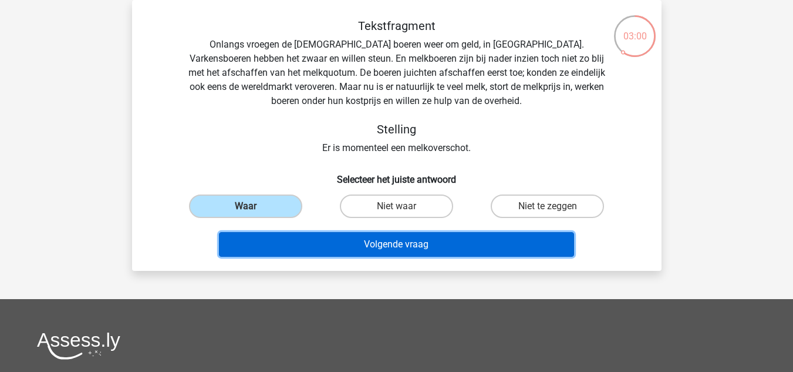
click at [361, 249] on button "Volgende vraag" at bounding box center [396, 244] width 355 height 25
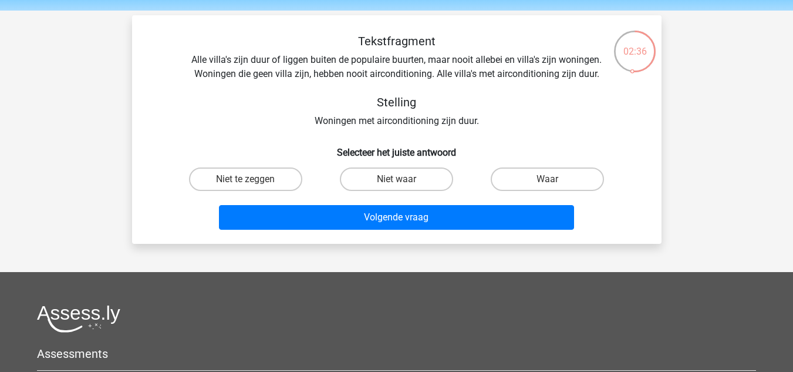
scroll to position [39, 0]
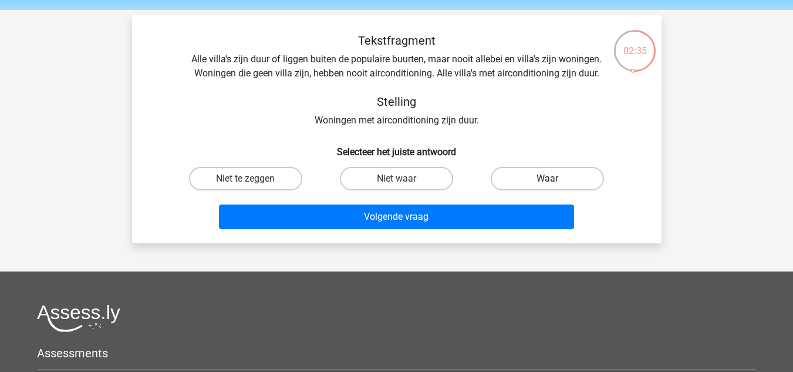
click at [562, 179] on label "Waar" at bounding box center [547, 178] width 113 height 23
click at [556, 179] on input "Waar" at bounding box center [552, 183] width 8 height 8
radio input "true"
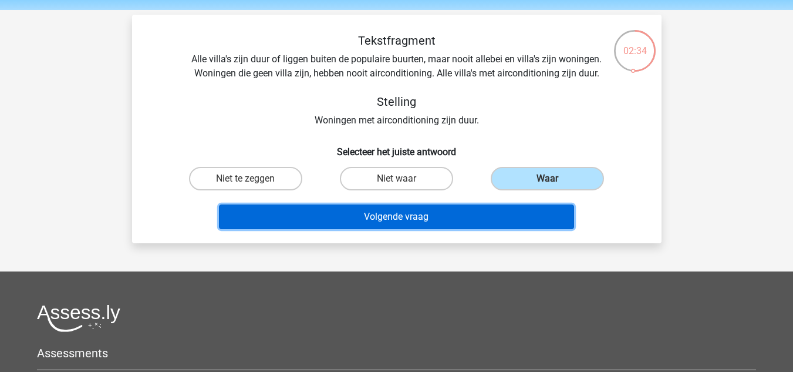
click at [495, 215] on button "Volgende vraag" at bounding box center [396, 216] width 355 height 25
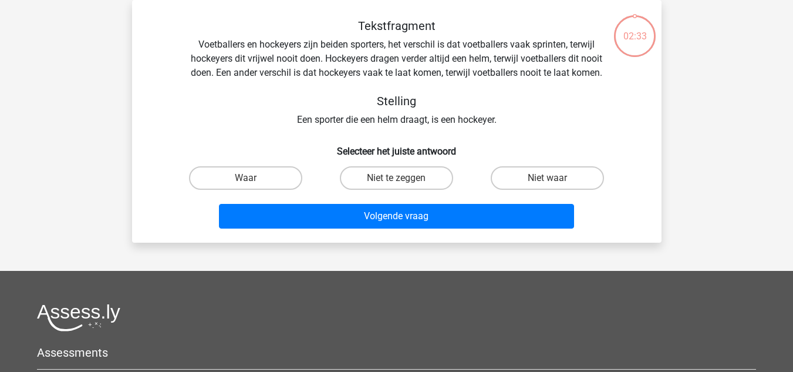
scroll to position [24, 0]
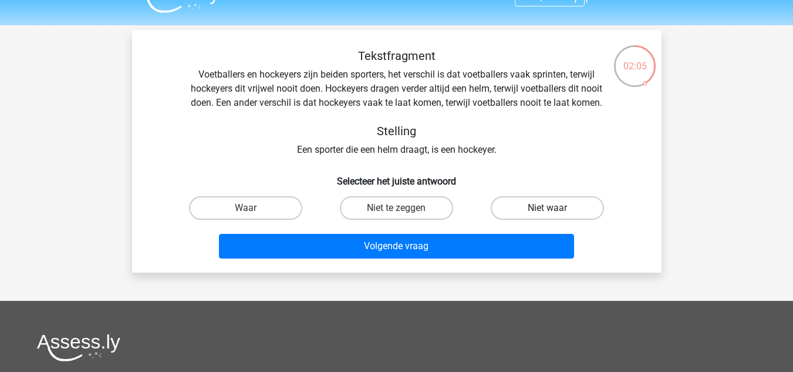
click at [543, 208] on label "Niet waar" at bounding box center [547, 207] width 113 height 23
click at [548, 208] on input "Niet waar" at bounding box center [552, 212] width 8 height 8
radio input "true"
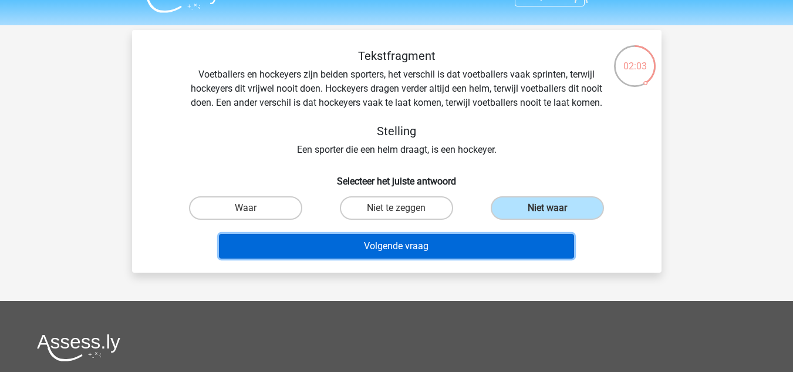
click at [419, 240] on button "Volgende vraag" at bounding box center [396, 246] width 355 height 25
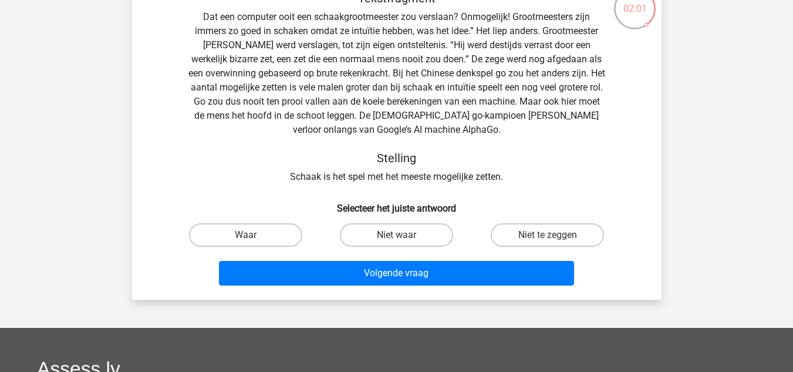
scroll to position [82, 0]
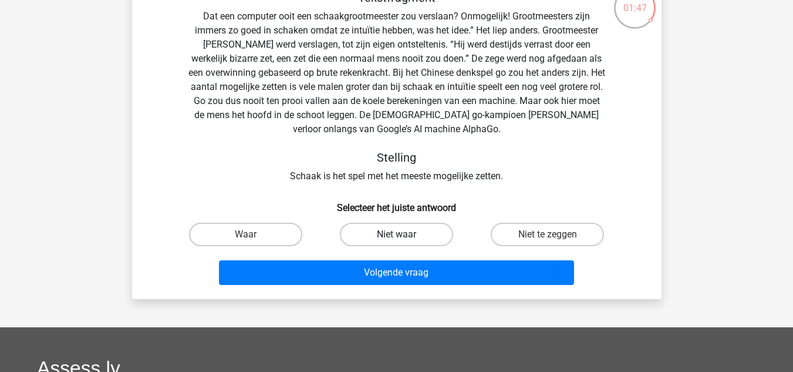
click at [409, 234] on label "Niet waar" at bounding box center [396, 234] width 113 height 23
click at [404, 234] on input "Niet waar" at bounding box center [400, 238] width 8 height 8
radio input "true"
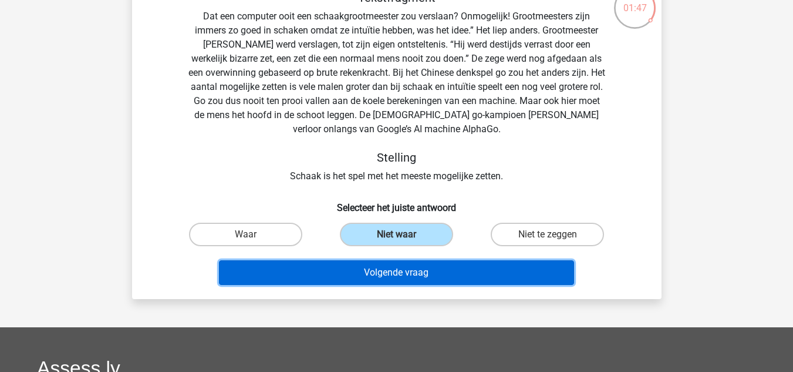
click at [416, 271] on button "Volgende vraag" at bounding box center [396, 272] width 355 height 25
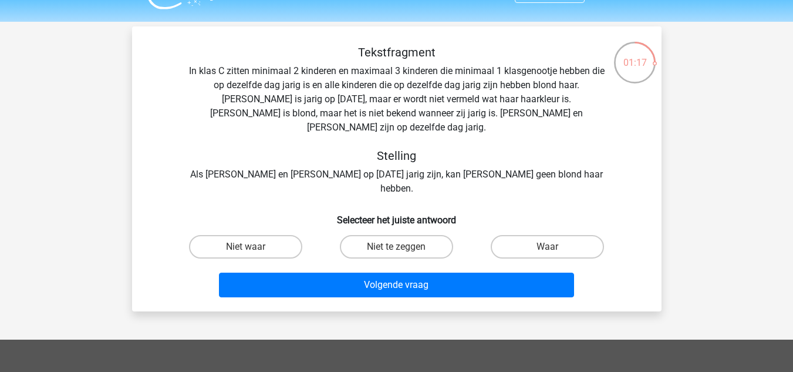
scroll to position [35, 0]
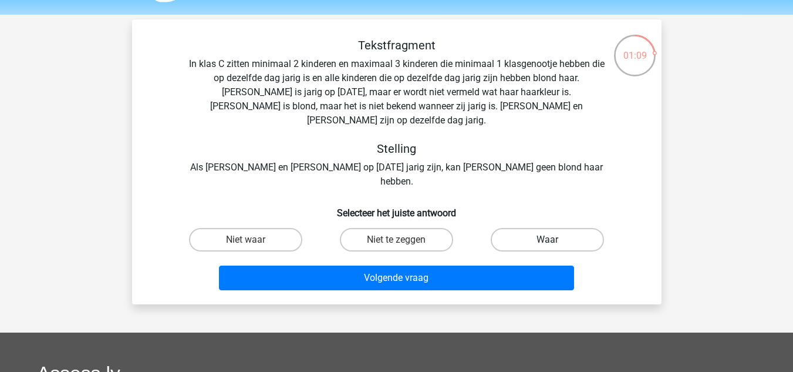
click at [523, 228] on label "Waar" at bounding box center [547, 239] width 113 height 23
click at [548, 240] on input "Waar" at bounding box center [552, 244] width 8 height 8
radio input "true"
click at [274, 228] on label "Niet waar" at bounding box center [245, 239] width 113 height 23
click at [253, 240] on input "Niet waar" at bounding box center [249, 244] width 8 height 8
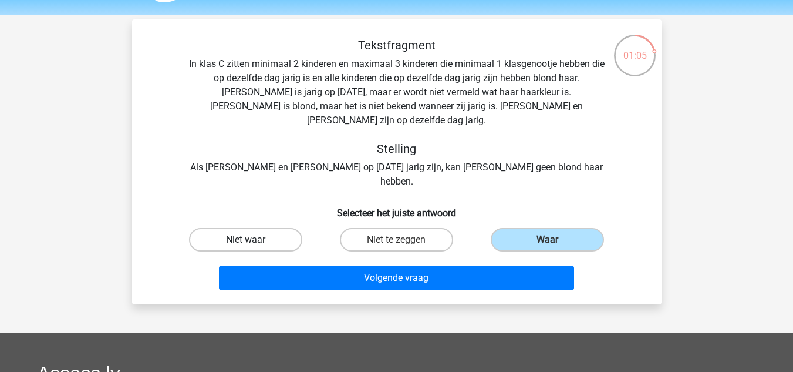
radio input "true"
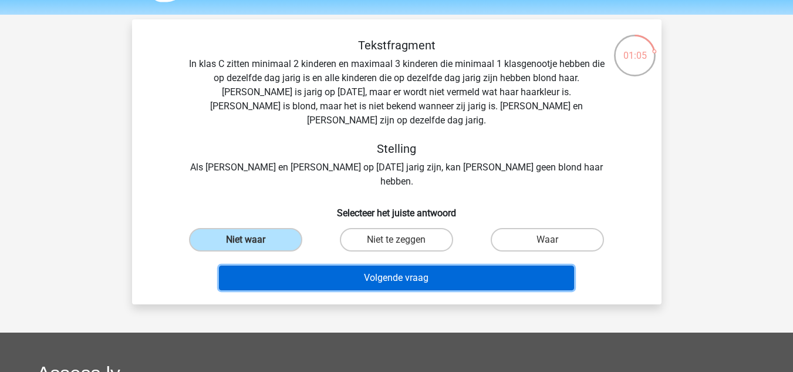
click at [348, 265] on button "Volgende vraag" at bounding box center [396, 277] width 355 height 25
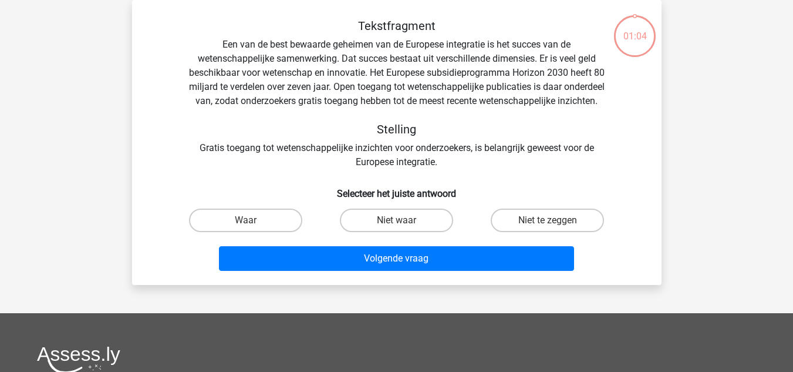
scroll to position [49, 0]
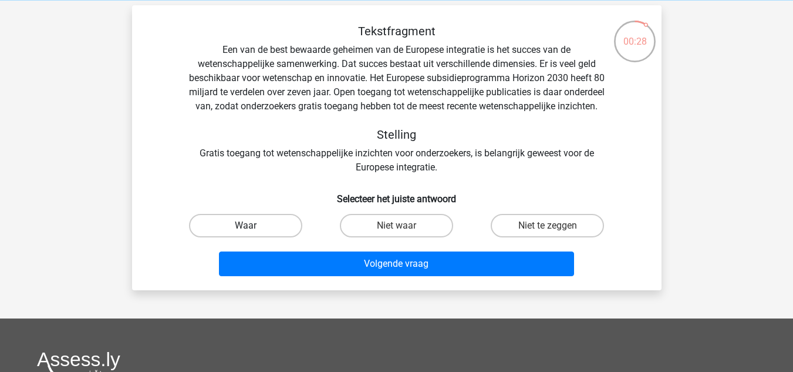
click at [258, 237] on label "Waar" at bounding box center [245, 225] width 113 height 23
click at [253, 233] on input "Waar" at bounding box center [249, 229] width 8 height 8
radio input "true"
click at [324, 261] on div "Volgende vraag" at bounding box center [397, 261] width 492 height 39
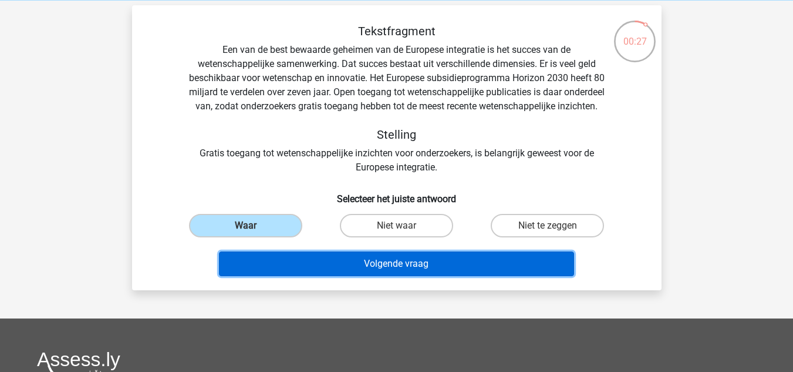
click at [334, 275] on button "Volgende vraag" at bounding box center [396, 263] width 355 height 25
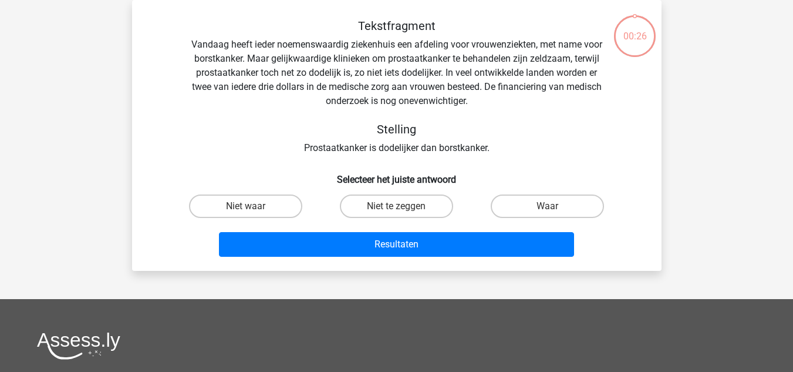
scroll to position [46, 0]
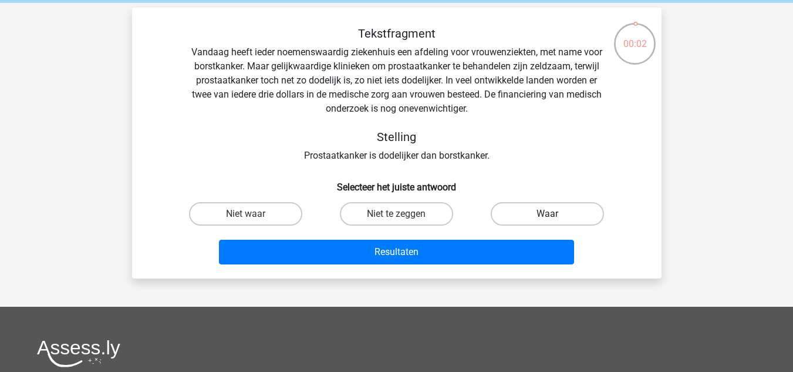
click at [565, 213] on label "Waar" at bounding box center [547, 213] width 113 height 23
click at [556, 214] on input "Waar" at bounding box center [552, 218] width 8 height 8
radio input "true"
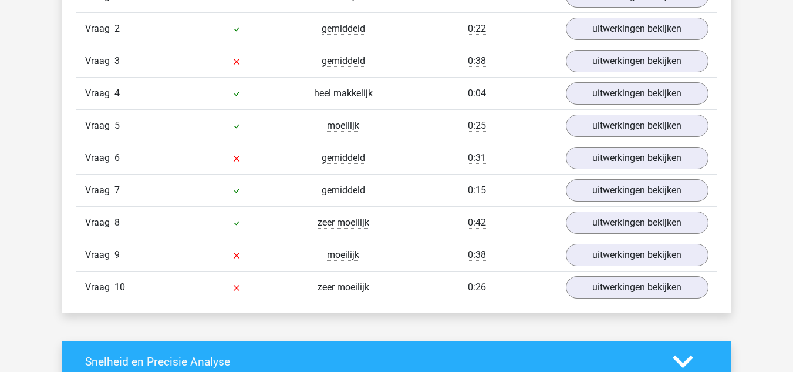
scroll to position [1033, 0]
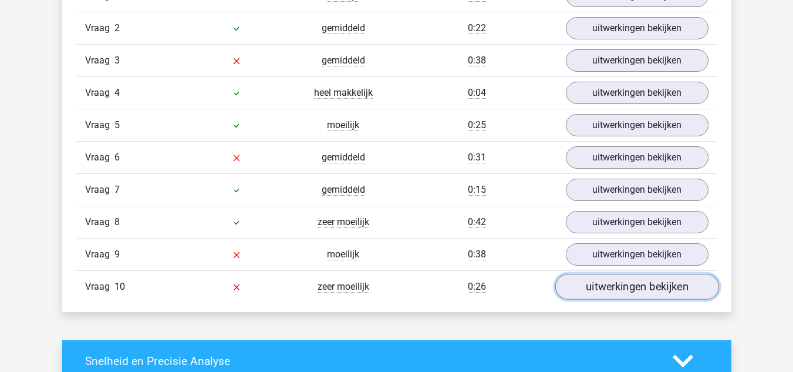
click at [627, 288] on link "uitwerkingen bekijken" at bounding box center [637, 287] width 164 height 26
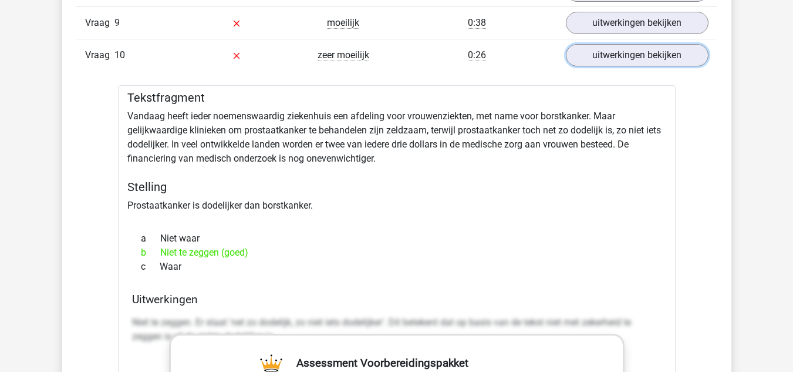
scroll to position [1263, 0]
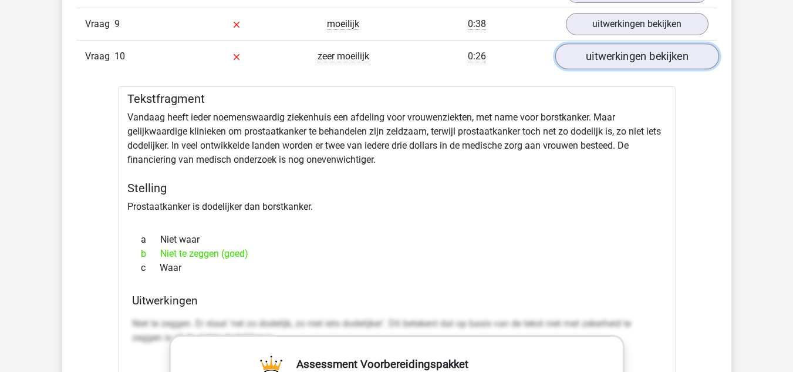
click at [596, 46] on link "uitwerkingen bekijken" at bounding box center [637, 56] width 164 height 26
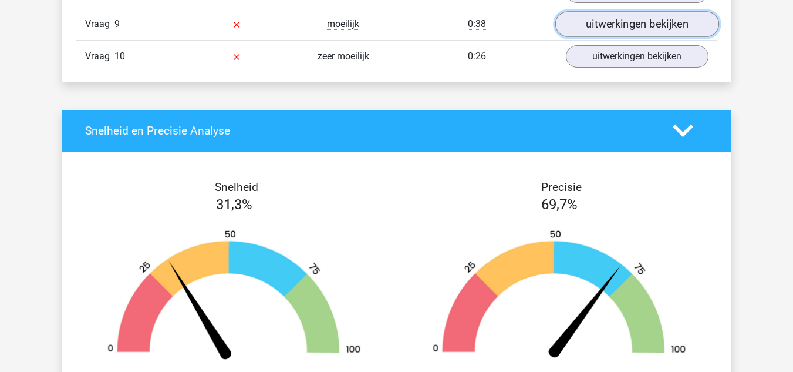
click at [615, 27] on link "uitwerkingen bekijken" at bounding box center [637, 24] width 164 height 26
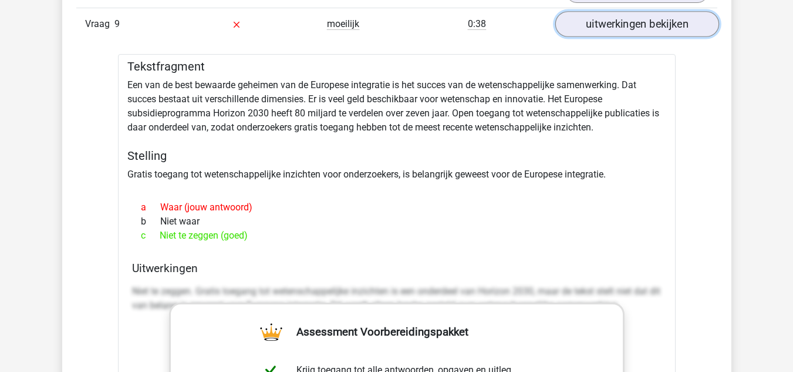
click at [608, 28] on link "uitwerkingen bekijken" at bounding box center [637, 24] width 164 height 26
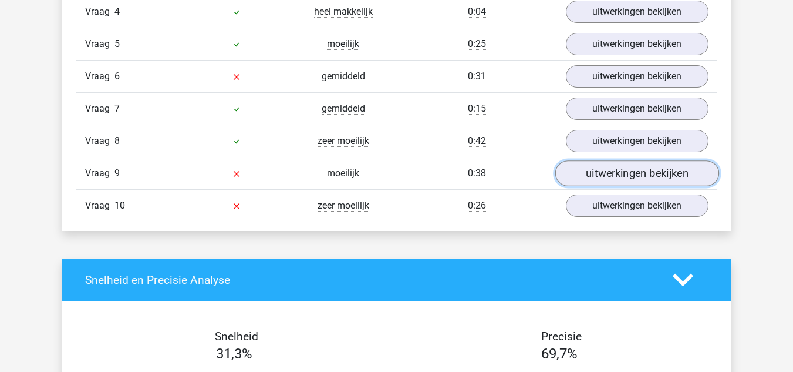
scroll to position [1113, 0]
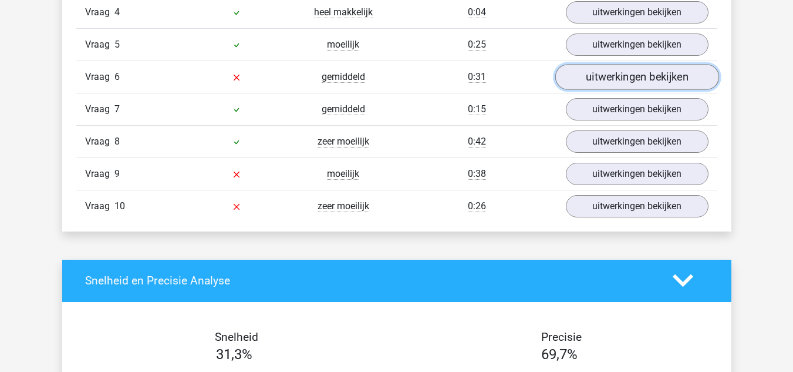
click at [608, 80] on link "uitwerkingen bekijken" at bounding box center [637, 77] width 164 height 26
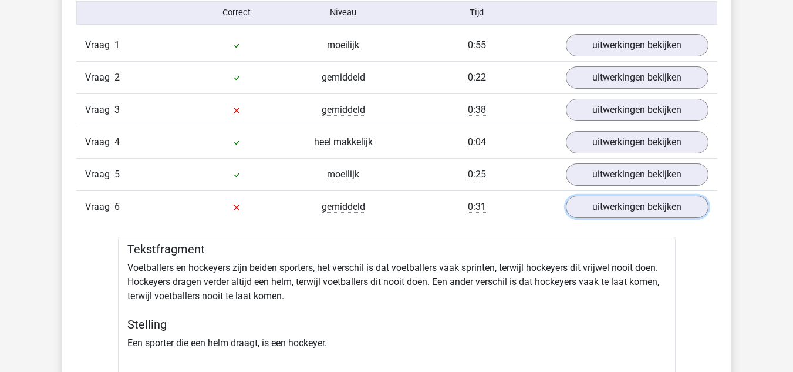
scroll to position [982, 0]
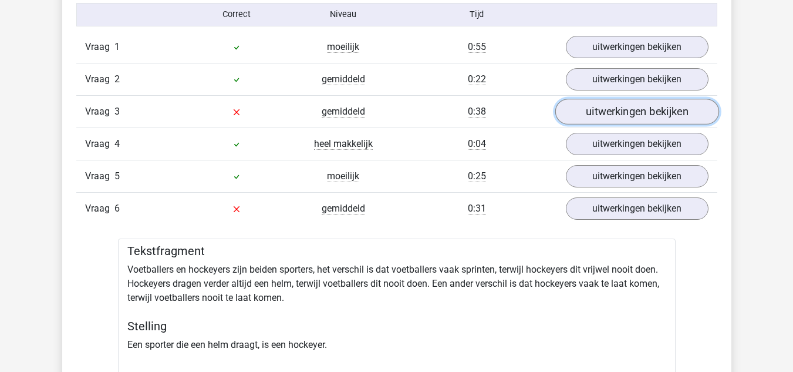
click at [604, 104] on link "uitwerkingen bekijken" at bounding box center [637, 112] width 164 height 26
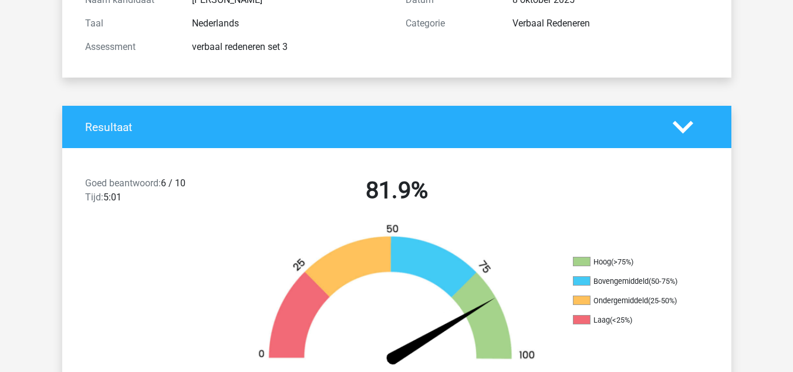
scroll to position [150, 0]
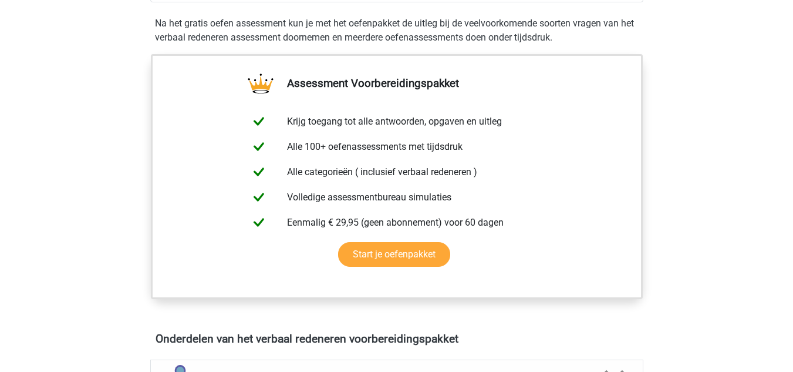
scroll to position [366, 0]
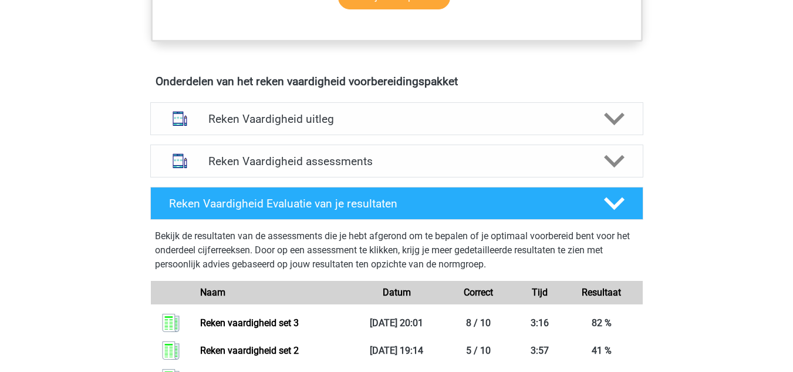
scroll to position [629, 0]
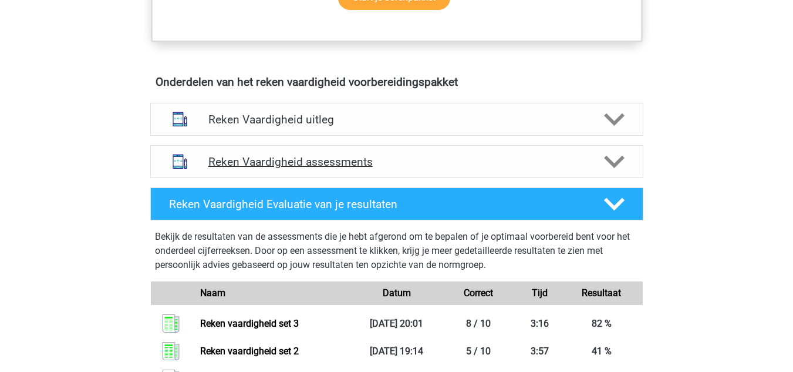
click at [300, 160] on h4 "Reken Vaardigheid assessments" at bounding box center [396, 162] width 377 height 14
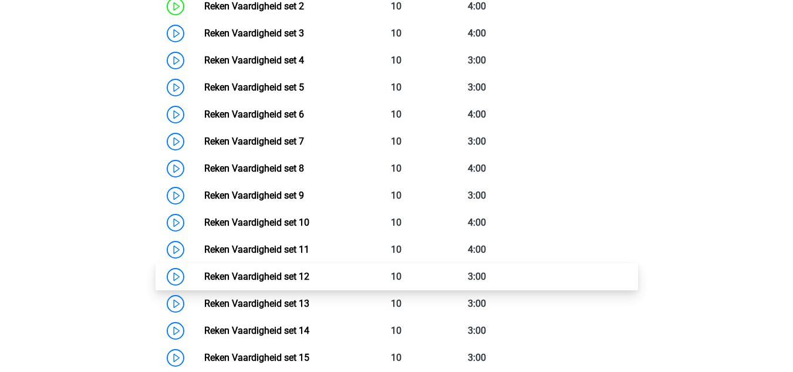
scroll to position [914, 0]
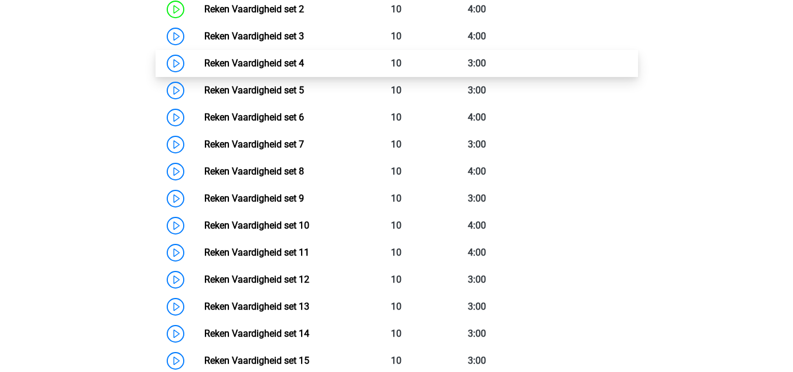
click at [204, 62] on link "Reken Vaardigheid set 4" at bounding box center [254, 63] width 100 height 11
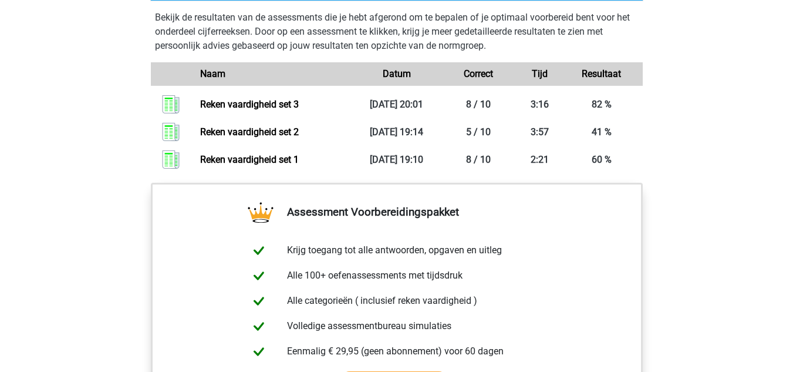
scroll to position [1581, 0]
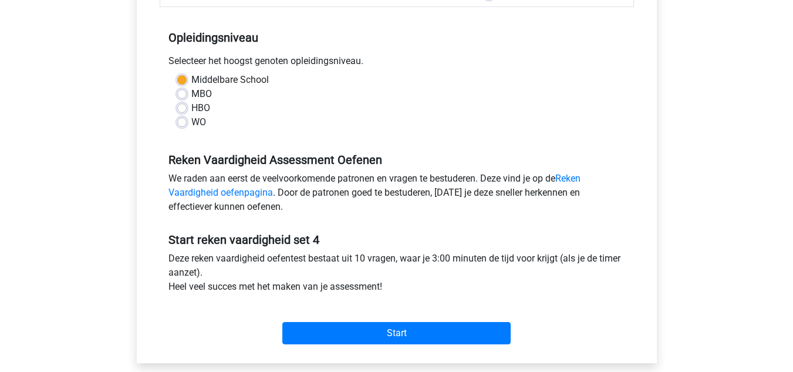
scroll to position [223, 0]
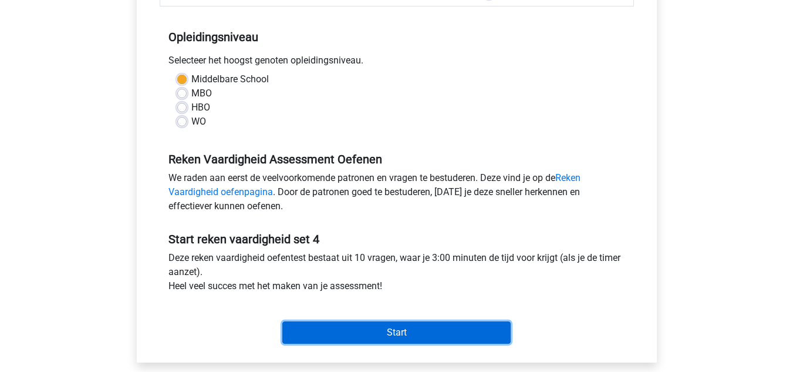
click at [393, 329] on input "Start" at bounding box center [396, 332] width 228 height 22
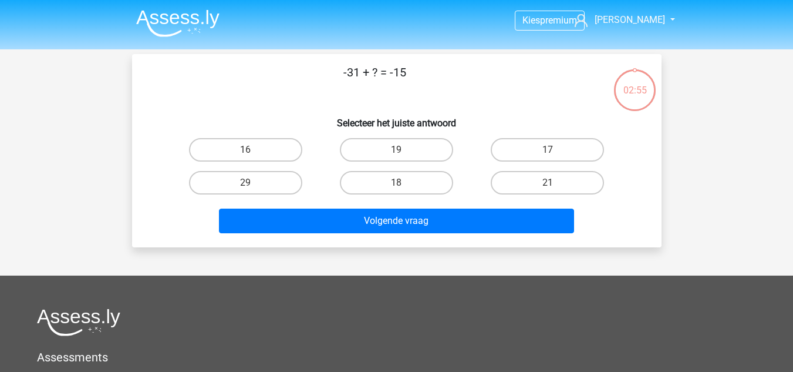
click at [245, 153] on input "16" at bounding box center [249, 154] width 8 height 8
radio input "true"
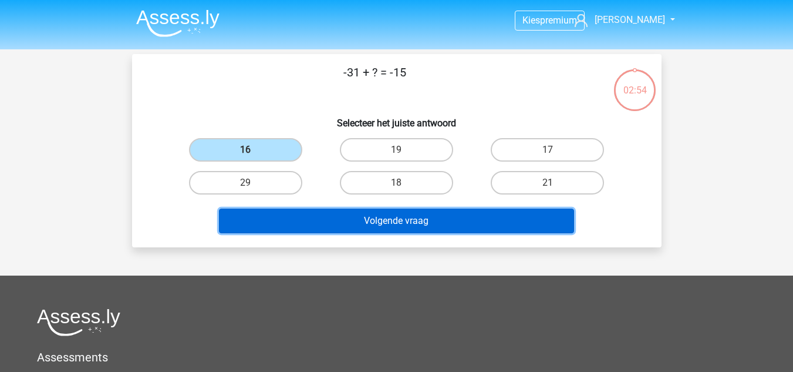
click at [364, 220] on button "Volgende vraag" at bounding box center [396, 220] width 355 height 25
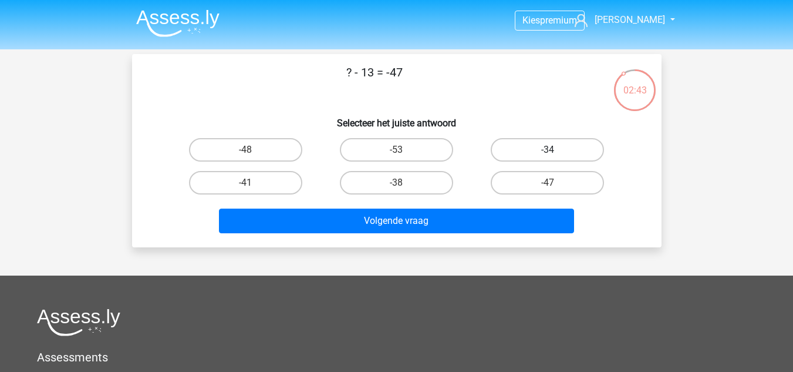
click at [542, 149] on label "-34" at bounding box center [547, 149] width 113 height 23
click at [548, 150] on input "-34" at bounding box center [552, 154] width 8 height 8
radio input "true"
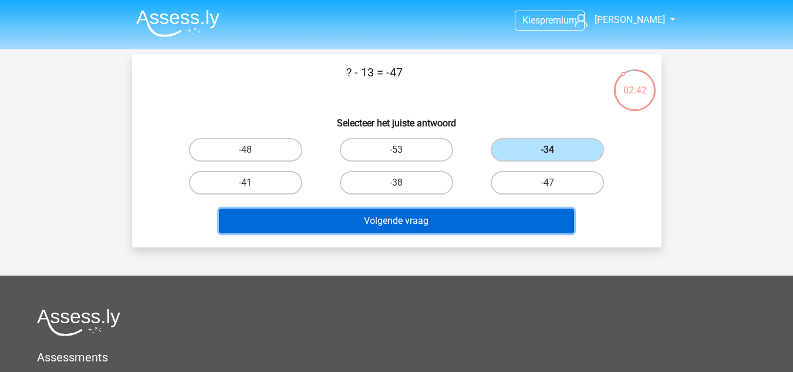
click at [470, 216] on button "Volgende vraag" at bounding box center [396, 220] width 355 height 25
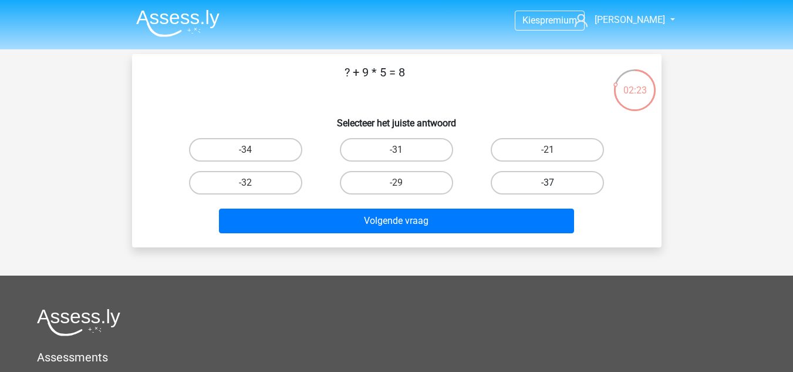
click at [545, 182] on label "-37" at bounding box center [547, 182] width 113 height 23
click at [548, 183] on input "-37" at bounding box center [552, 187] width 8 height 8
radio input "true"
click at [479, 206] on div "Volgende vraag" at bounding box center [397, 218] width 492 height 39
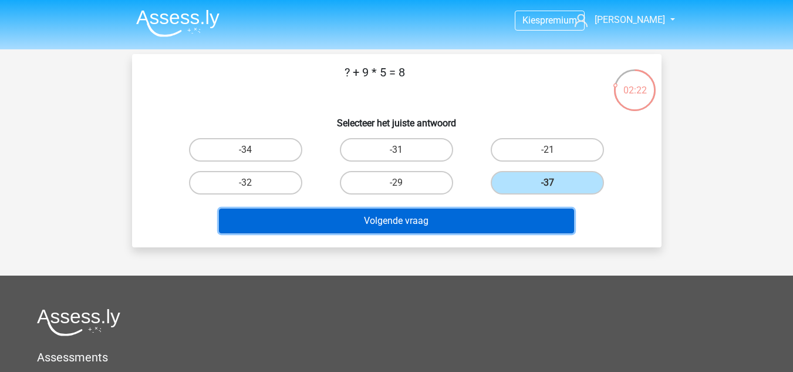
click at [463, 214] on button "Volgende vraag" at bounding box center [396, 220] width 355 height 25
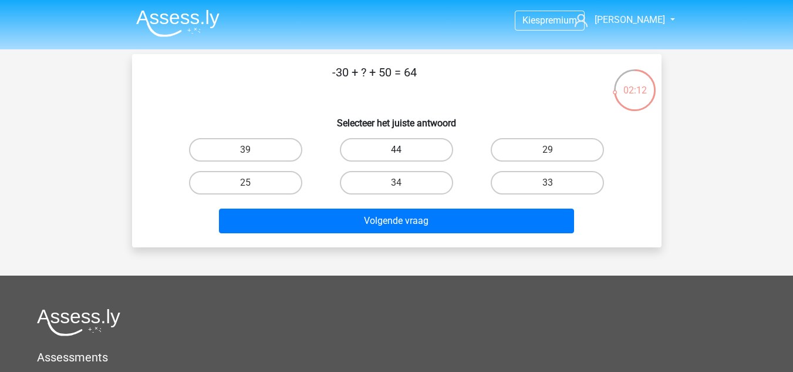
click at [409, 154] on label "44" at bounding box center [396, 149] width 113 height 23
click at [404, 154] on input "44" at bounding box center [400, 154] width 8 height 8
radio input "true"
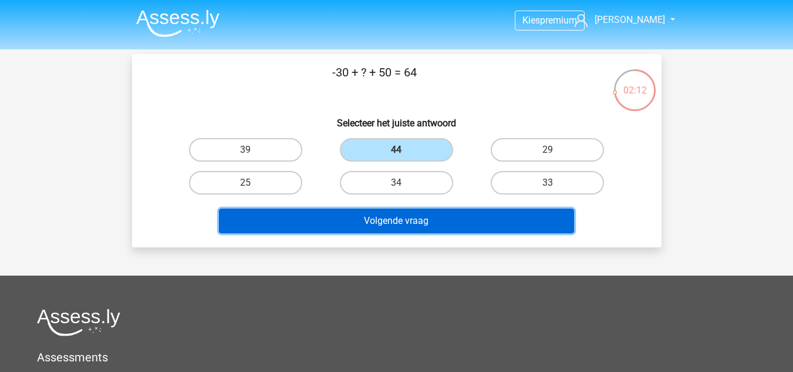
click at [430, 217] on button "Volgende vraag" at bounding box center [396, 220] width 355 height 25
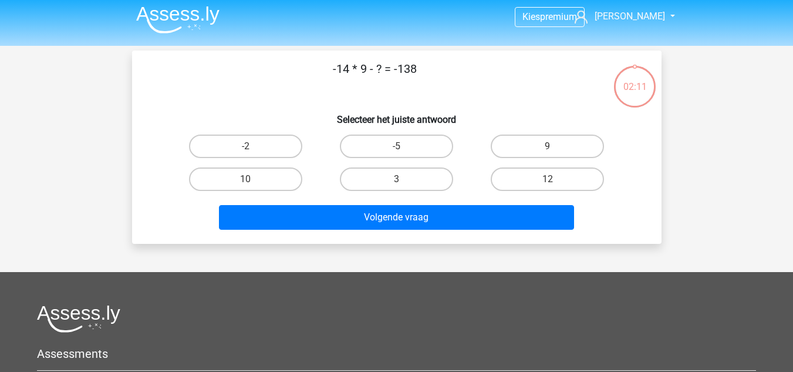
scroll to position [3, 0]
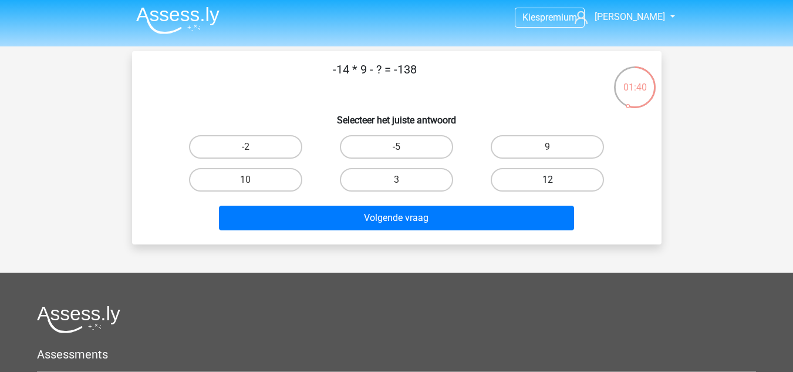
click at [539, 180] on label "12" at bounding box center [547, 179] width 113 height 23
click at [548, 180] on input "12" at bounding box center [552, 184] width 8 height 8
radio input "true"
click at [486, 201] on div "Volgende vraag" at bounding box center [397, 215] width 492 height 39
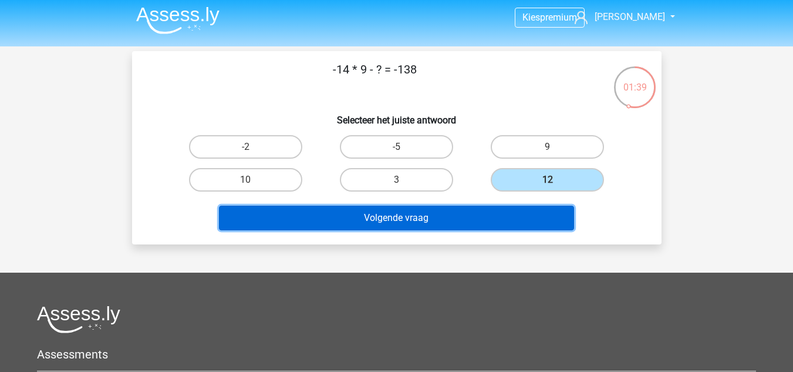
click at [464, 218] on button "Volgende vraag" at bounding box center [396, 218] width 355 height 25
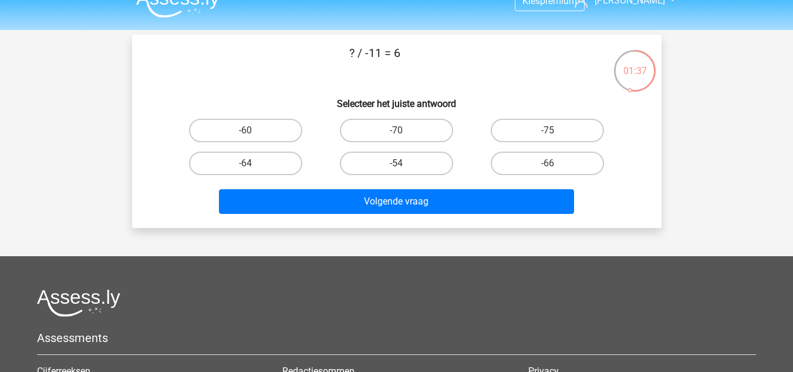
scroll to position [18, 0]
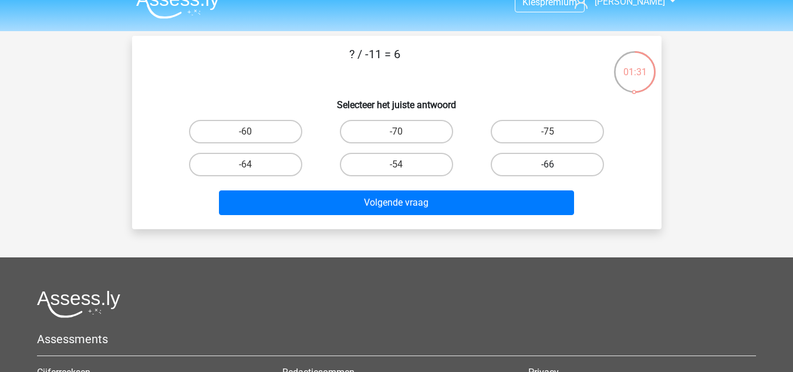
click at [551, 163] on label "-66" at bounding box center [547, 164] width 113 height 23
click at [551, 164] on input "-66" at bounding box center [552, 168] width 8 height 8
radio input "true"
click at [498, 189] on div "Volgende vraag" at bounding box center [397, 200] width 492 height 39
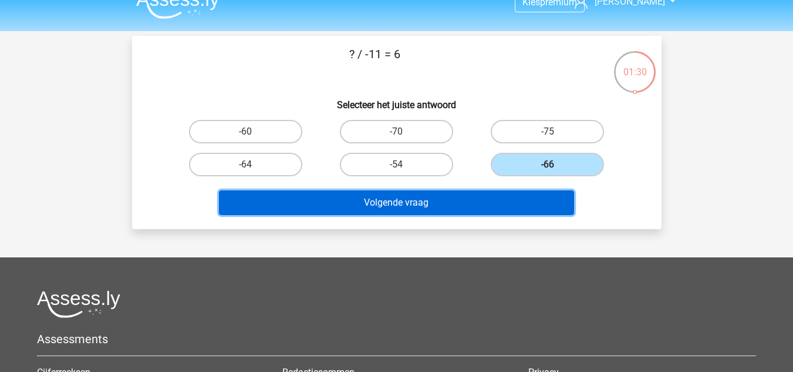
click at [484, 198] on button "Volgende vraag" at bounding box center [396, 202] width 355 height 25
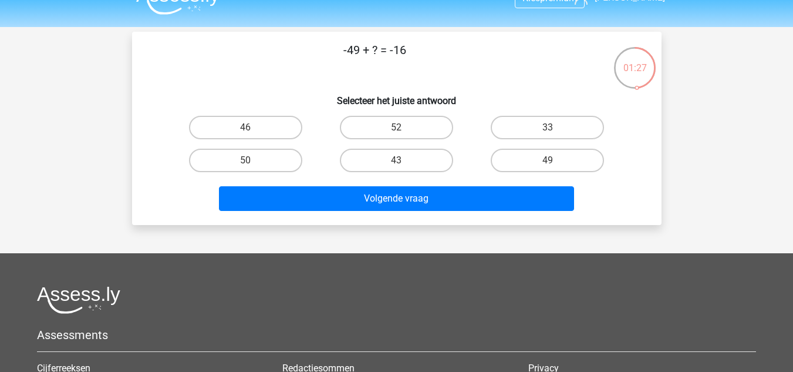
scroll to position [25, 0]
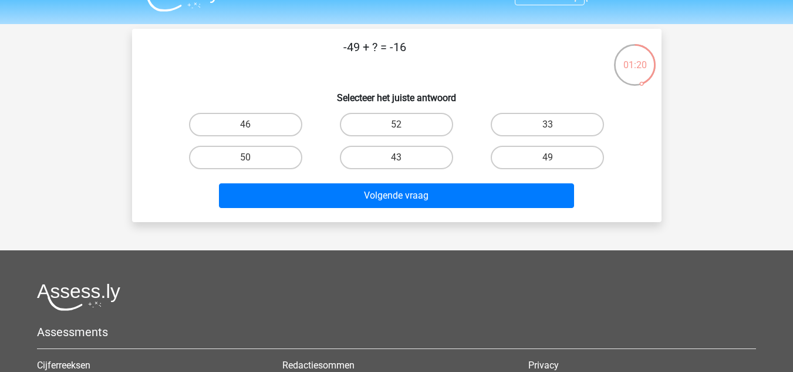
click at [553, 127] on input "33" at bounding box center [552, 128] width 8 height 8
radio input "true"
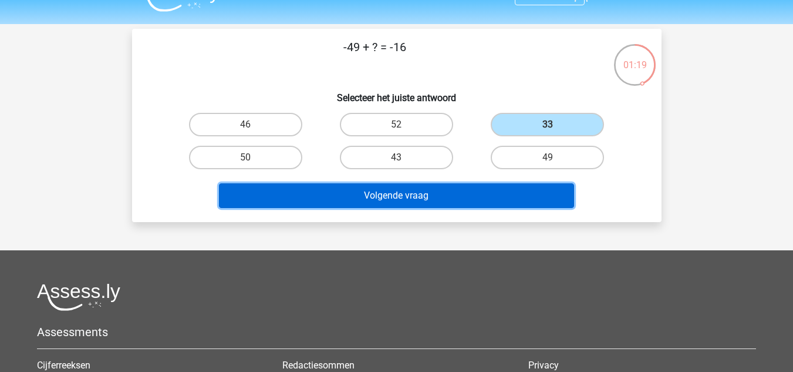
click at [439, 187] on button "Volgende vraag" at bounding box center [396, 195] width 355 height 25
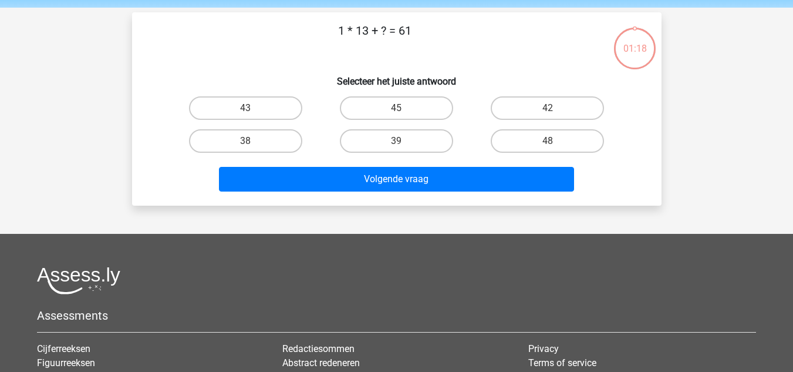
scroll to position [40, 0]
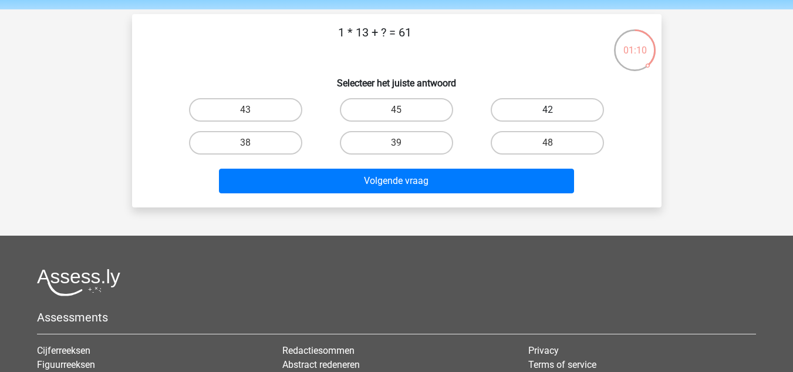
click at [515, 113] on label "42" at bounding box center [547, 109] width 113 height 23
click at [548, 113] on input "42" at bounding box center [552, 114] width 8 height 8
radio input "true"
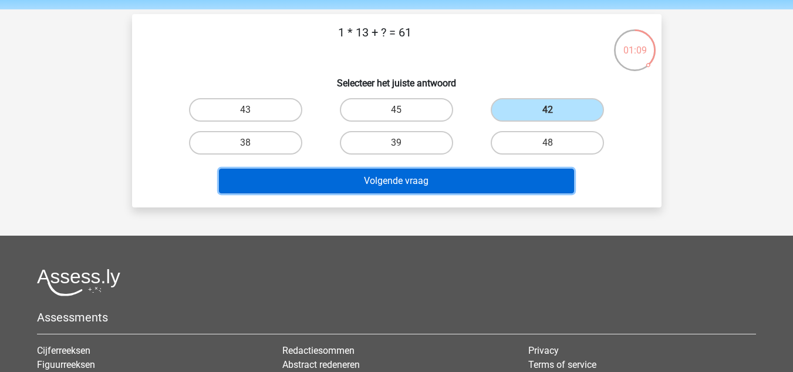
click at [425, 171] on button "Volgende vraag" at bounding box center [396, 181] width 355 height 25
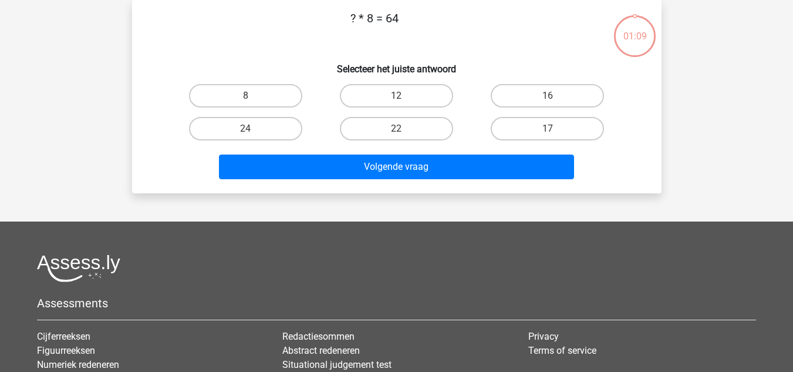
scroll to position [21, 0]
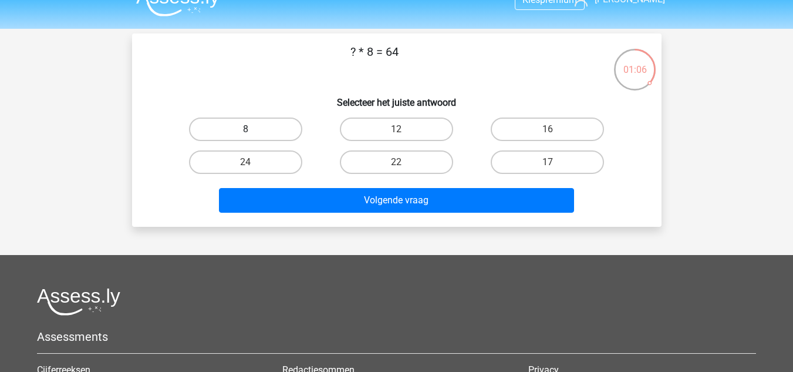
click at [267, 129] on label "8" at bounding box center [245, 128] width 113 height 23
click at [253, 129] on input "8" at bounding box center [249, 133] width 8 height 8
radio input "true"
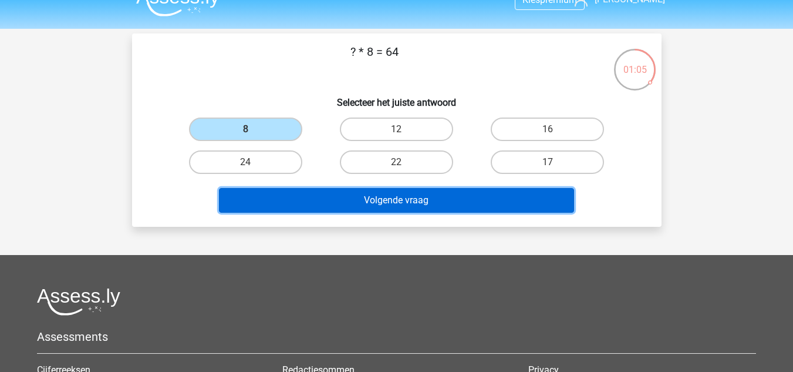
click at [385, 197] on button "Volgende vraag" at bounding box center [396, 200] width 355 height 25
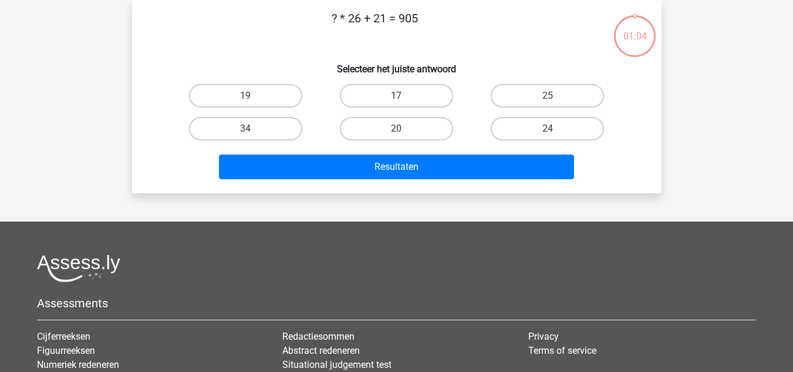
scroll to position [24, 0]
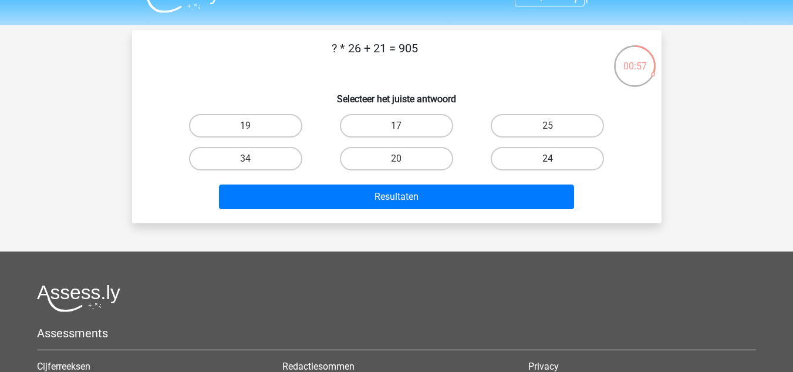
click at [561, 163] on label "24" at bounding box center [547, 158] width 113 height 23
click at [556, 163] on input "24" at bounding box center [552, 163] width 8 height 8
radio input "true"
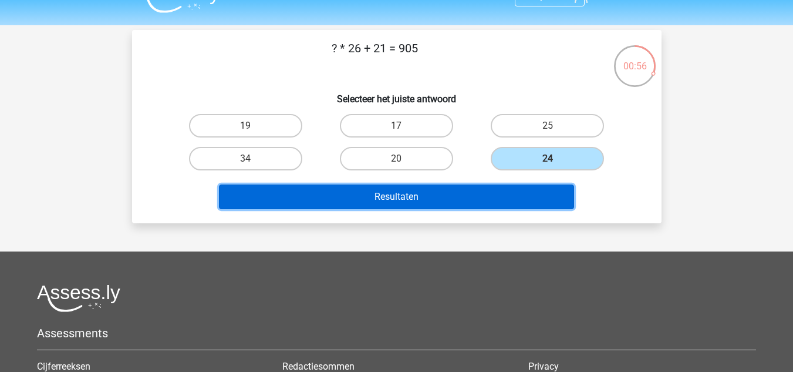
click at [472, 185] on button "Resultaten" at bounding box center [396, 196] width 355 height 25
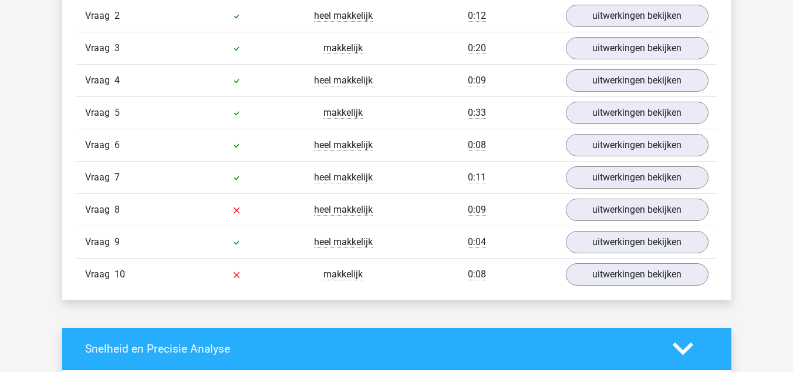
scroll to position [1046, 0]
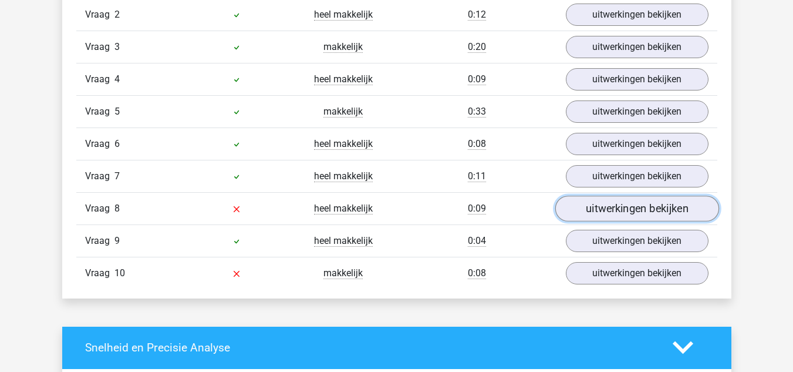
click at [606, 216] on link "uitwerkingen bekijken" at bounding box center [637, 209] width 164 height 26
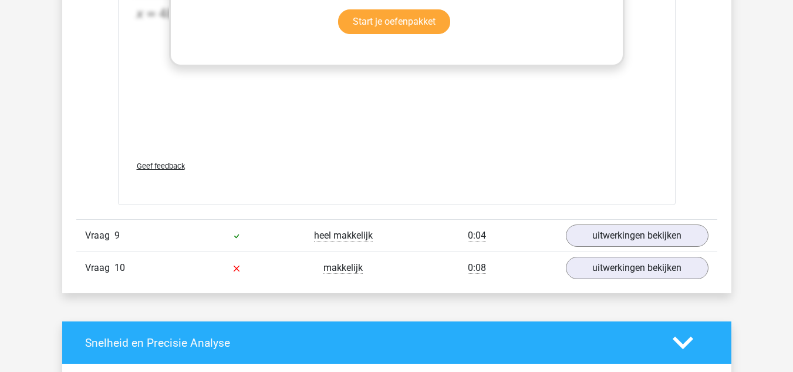
scroll to position [1649, 0]
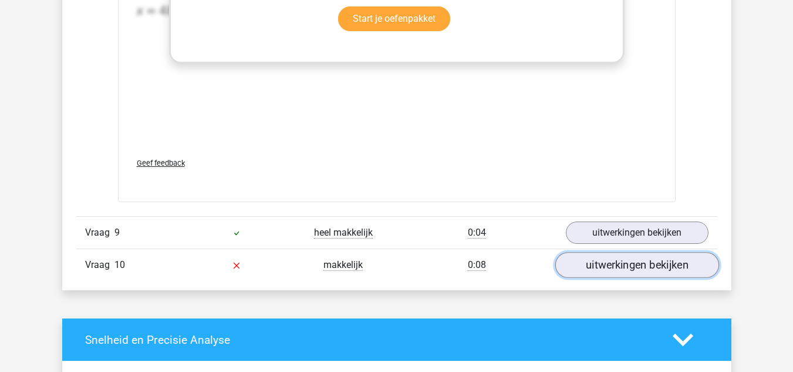
click at [598, 261] on link "uitwerkingen bekijken" at bounding box center [637, 265] width 164 height 26
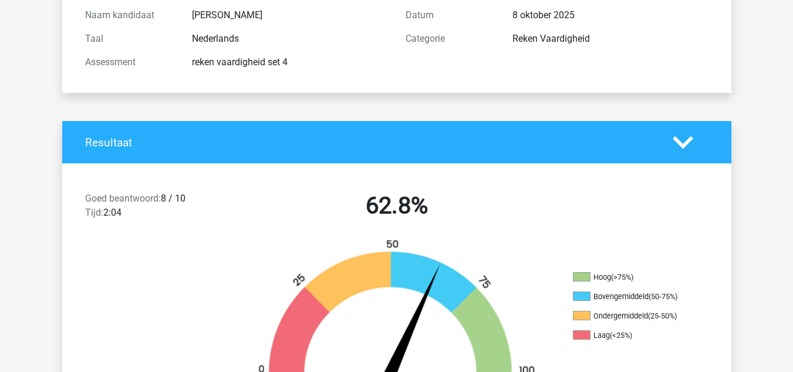
scroll to position [0, 0]
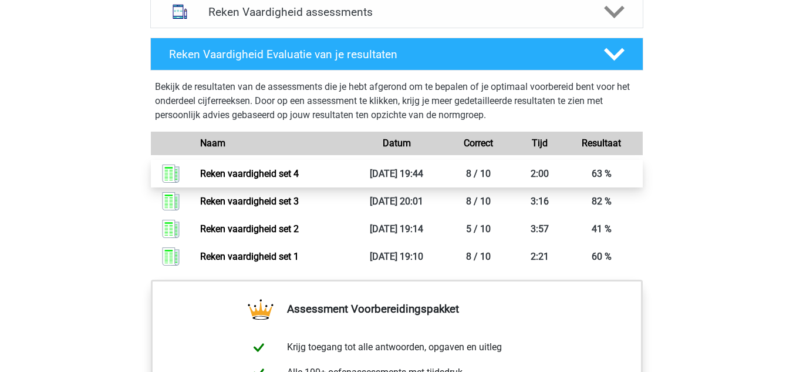
scroll to position [776, 0]
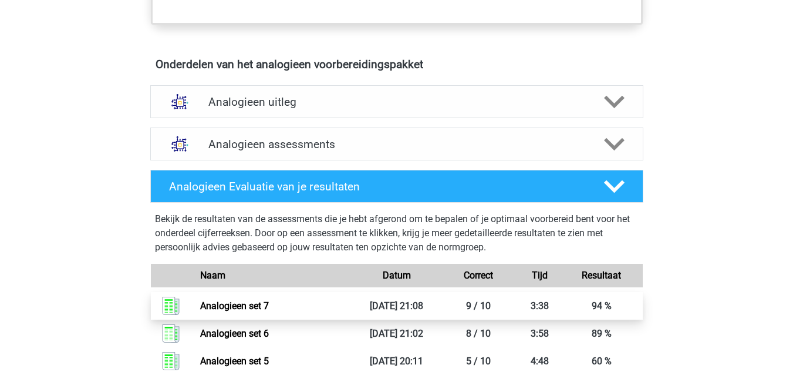
scroll to position [630, 0]
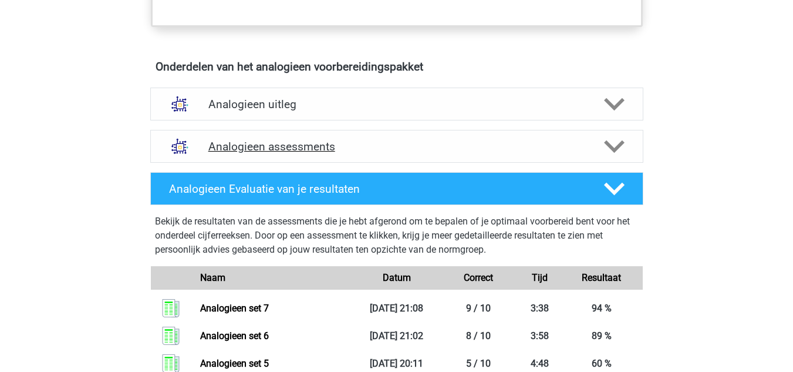
click at [305, 144] on h4 "Analogieen assessments" at bounding box center [396, 147] width 377 height 14
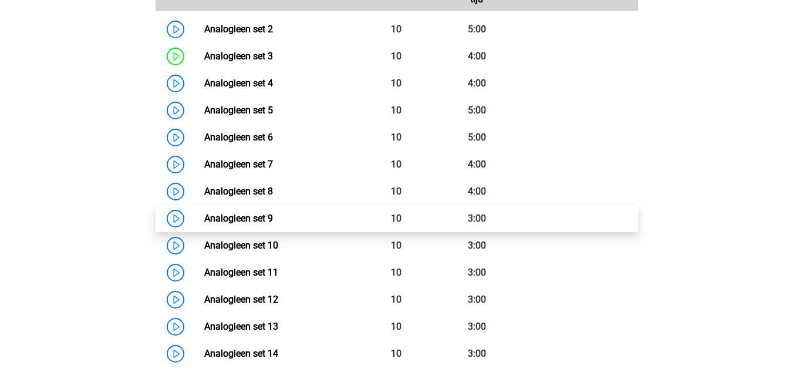
scroll to position [880, 0]
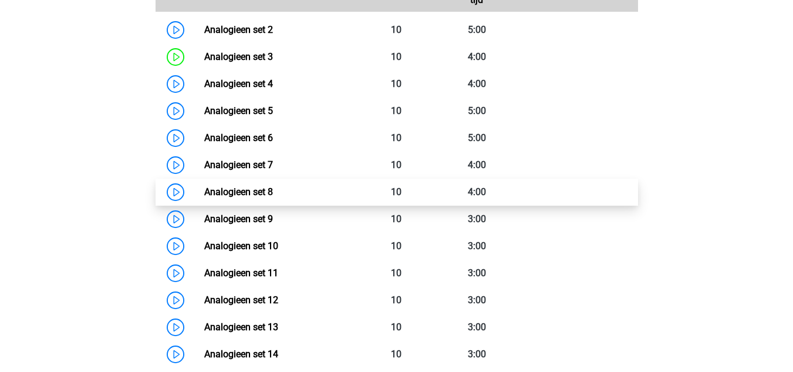
click at [204, 190] on link "Analogieen set 8" at bounding box center [238, 191] width 69 height 11
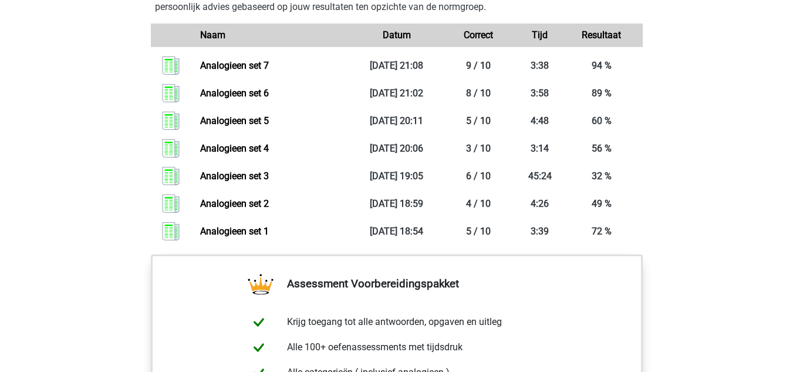
scroll to position [1599, 0]
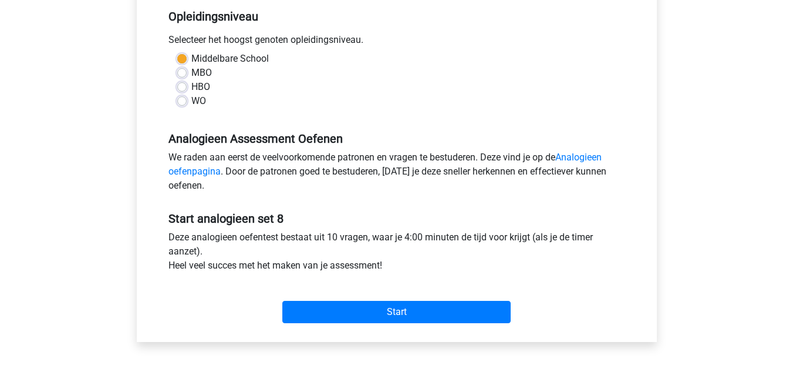
scroll to position [245, 0]
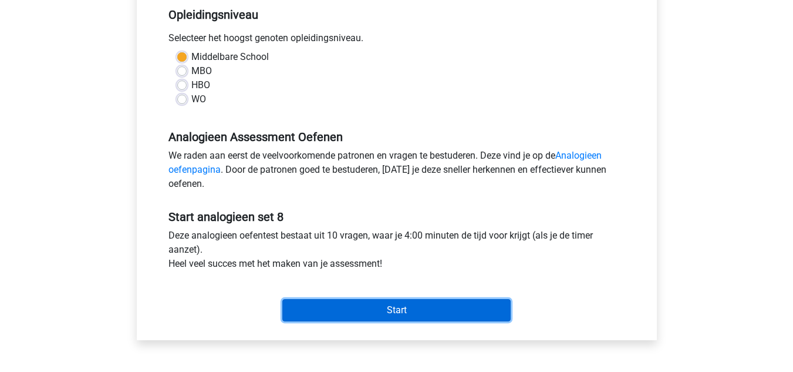
click at [416, 307] on input "Start" at bounding box center [396, 310] width 228 height 22
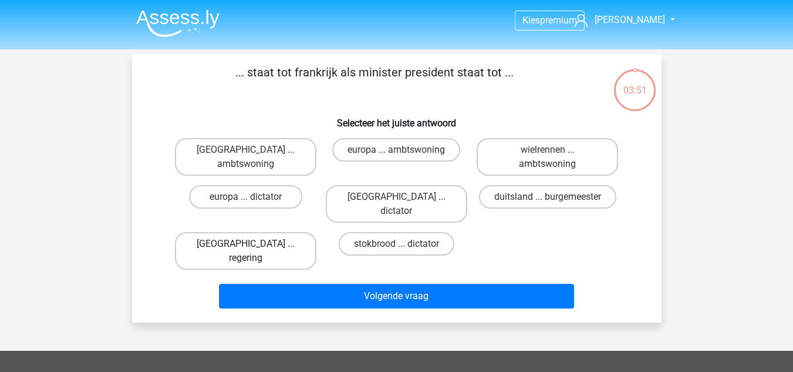
click at [283, 232] on label "[GEOGRAPHIC_DATA] ... regering" at bounding box center [246, 251] width 142 height 38
click at [253, 244] on input "[GEOGRAPHIC_DATA] ... regering" at bounding box center [249, 248] width 8 height 8
radio input "true"
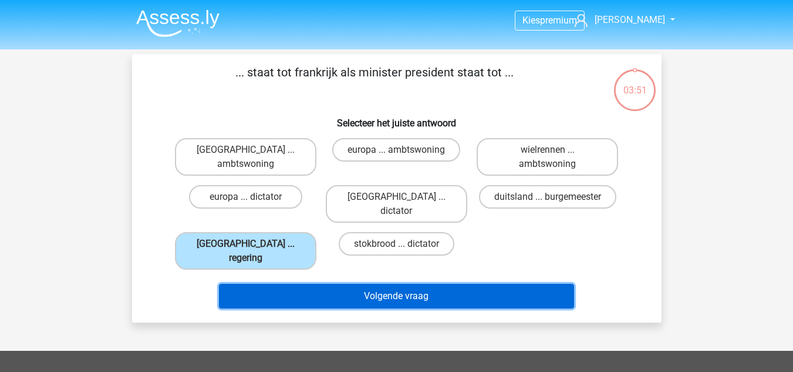
click at [361, 284] on button "Volgende vraag" at bounding box center [396, 296] width 355 height 25
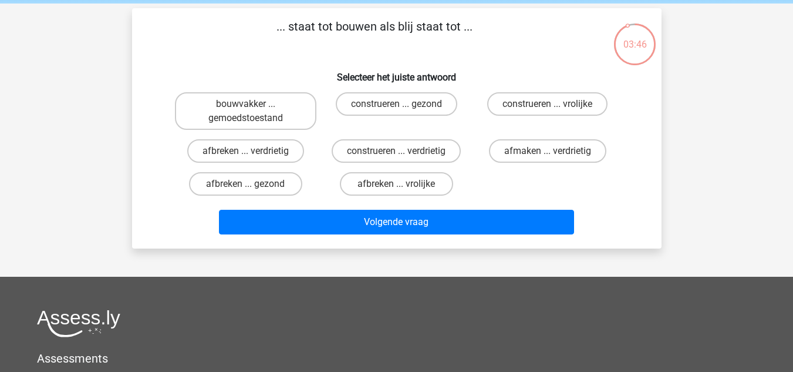
scroll to position [46, 0]
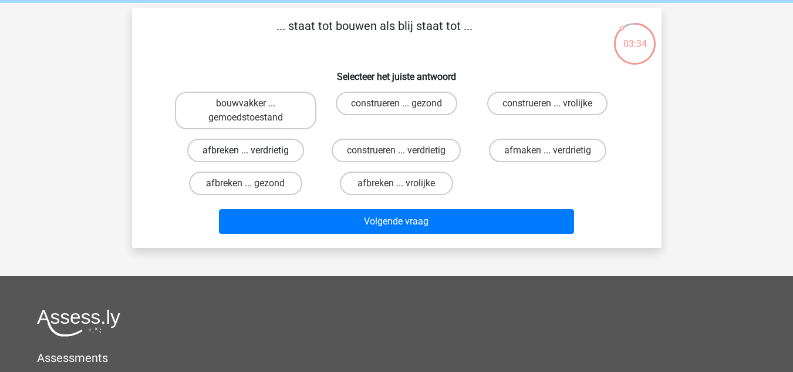
click at [288, 153] on label "afbreken ... verdrietig" at bounding box center [245, 150] width 117 height 23
click at [253, 153] on input "afbreken ... verdrietig" at bounding box center [249, 154] width 8 height 8
radio input "true"
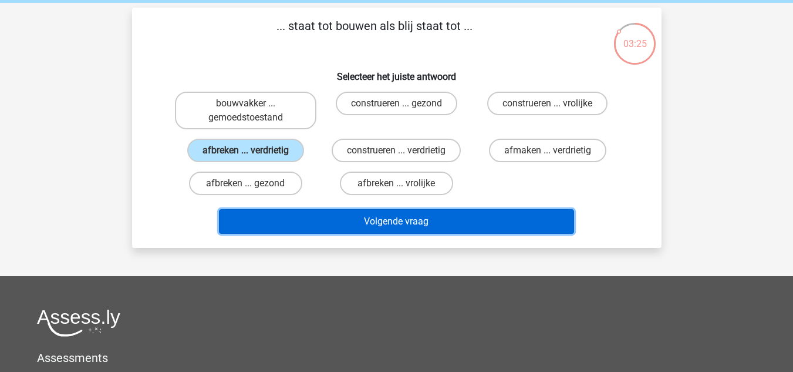
click at [458, 223] on button "Volgende vraag" at bounding box center [396, 221] width 355 height 25
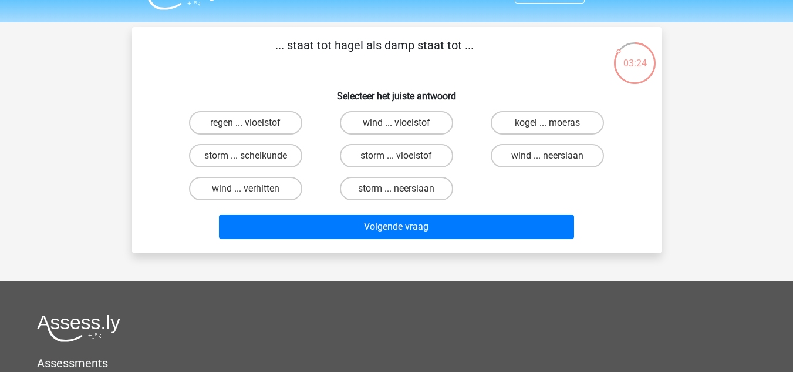
scroll to position [18, 0]
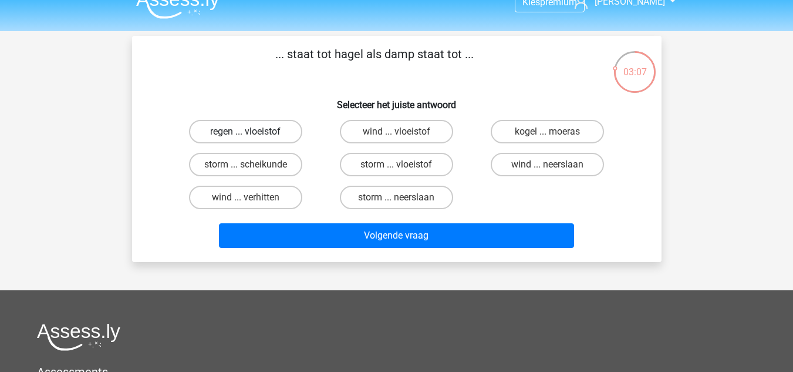
click at [268, 134] on label "regen ... vloeistof" at bounding box center [245, 131] width 113 height 23
click at [253, 134] on input "regen ... vloeistof" at bounding box center [249, 136] width 8 height 8
radio input "true"
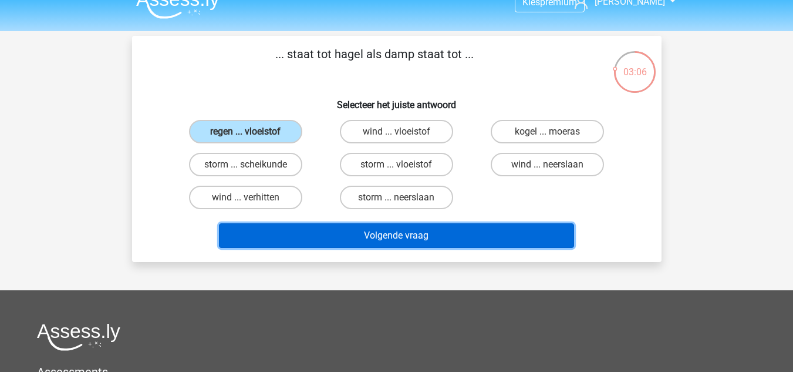
click at [382, 238] on button "Volgende vraag" at bounding box center [396, 235] width 355 height 25
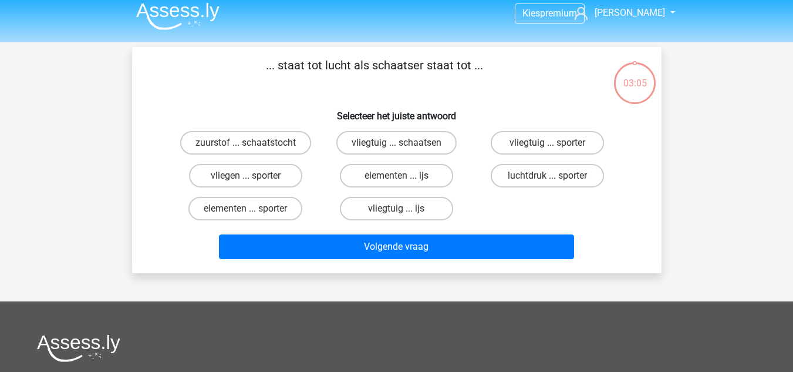
scroll to position [6, 0]
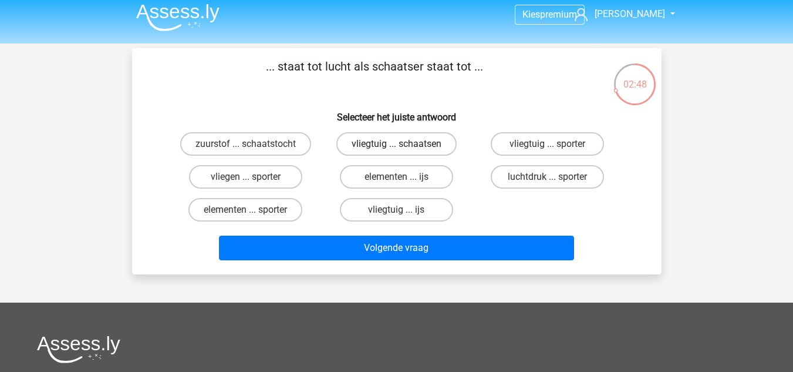
click at [434, 143] on label "vliegtuig ... schaatsen" at bounding box center [396, 143] width 120 height 23
click at [404, 144] on input "vliegtuig ... schaatsen" at bounding box center [400, 148] width 8 height 8
radio input "true"
click at [435, 211] on label "vliegtuig ... ijs" at bounding box center [396, 209] width 113 height 23
click at [404, 211] on input "vliegtuig ... ijs" at bounding box center [400, 214] width 8 height 8
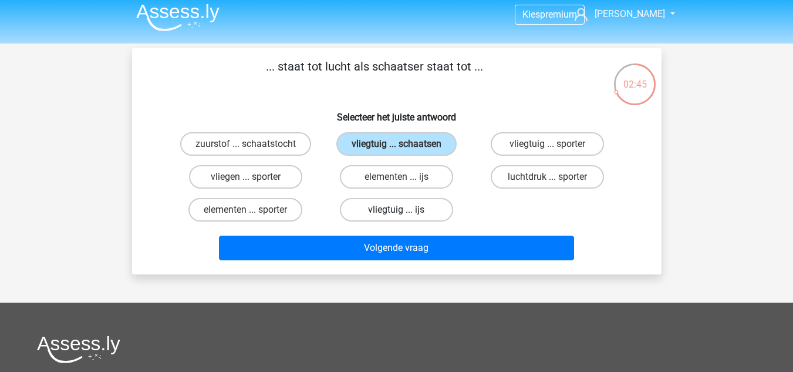
radio input "true"
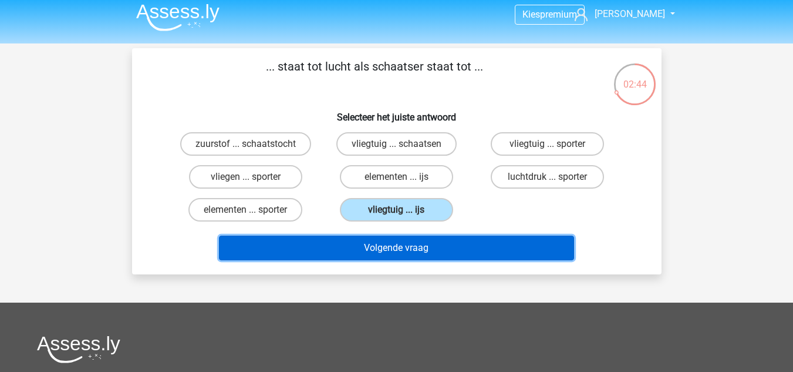
click at [436, 253] on button "Volgende vraag" at bounding box center [396, 247] width 355 height 25
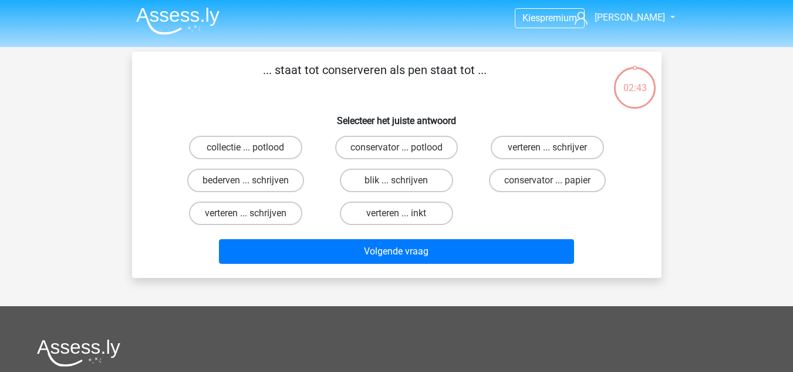
scroll to position [0, 0]
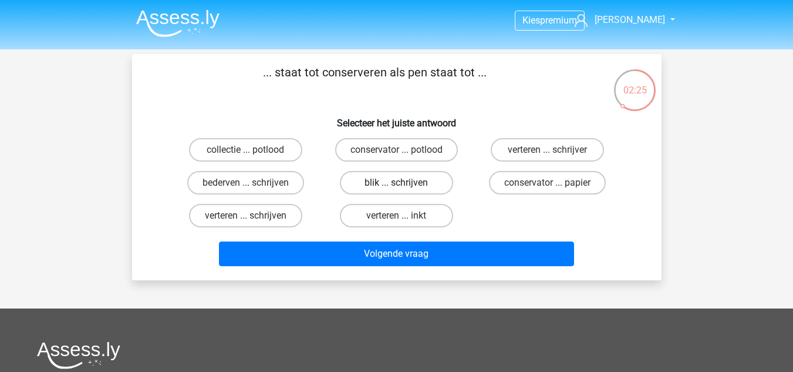
click at [426, 187] on label "blik ... schrijven" at bounding box center [396, 182] width 113 height 23
click at [404, 187] on input "blik ... schrijven" at bounding box center [400, 187] width 8 height 8
radio input "true"
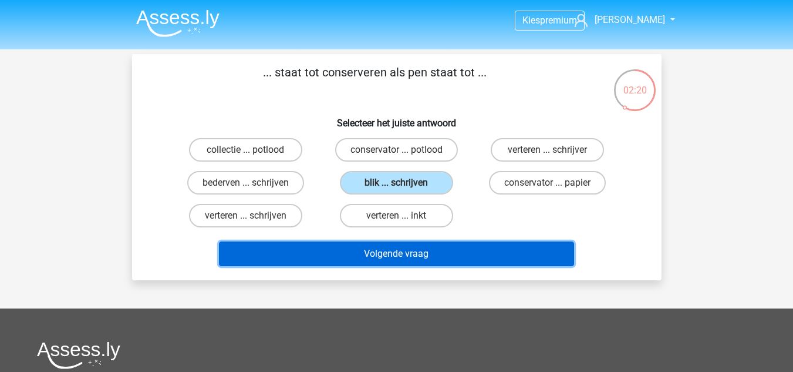
click at [431, 253] on button "Volgende vraag" at bounding box center [396, 253] width 355 height 25
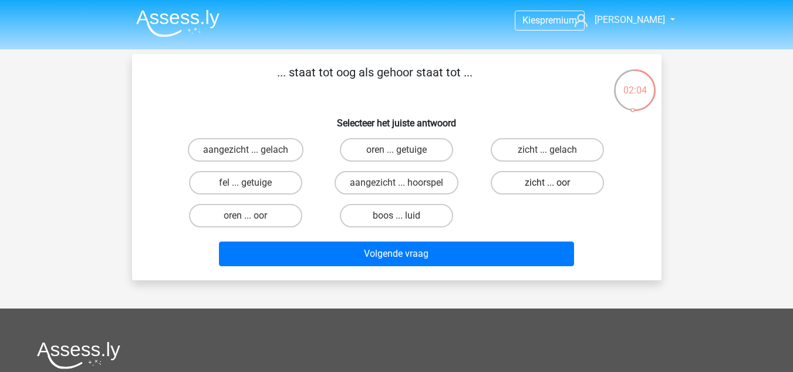
click at [516, 183] on label "zicht ... oor" at bounding box center [547, 182] width 113 height 23
click at [548, 183] on input "zicht ... oor" at bounding box center [552, 187] width 8 height 8
radio input "true"
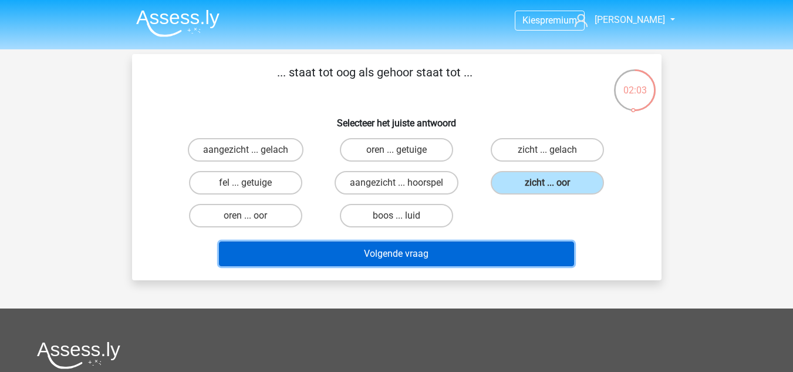
click at [441, 256] on button "Volgende vraag" at bounding box center [396, 253] width 355 height 25
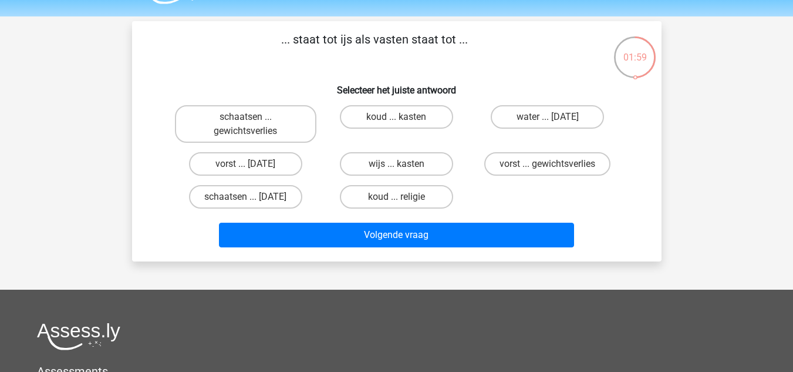
scroll to position [38, 0]
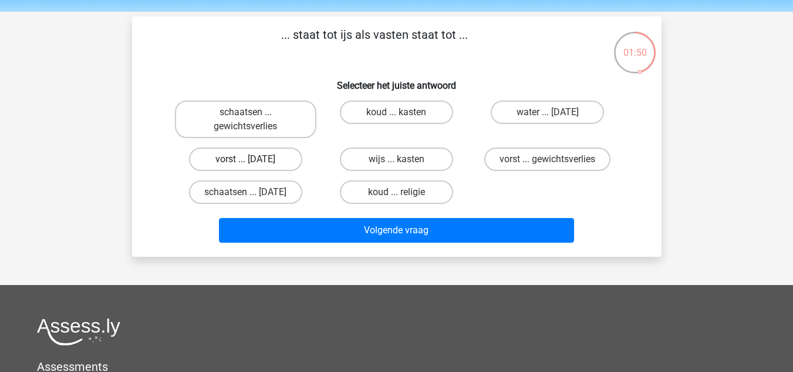
click at [264, 160] on label "vorst ... suikerfeest" at bounding box center [245, 158] width 113 height 23
click at [253, 160] on input "vorst ... suikerfeest" at bounding box center [249, 163] width 8 height 8
radio input "true"
click at [521, 160] on label "vorst ... gewichtsverlies" at bounding box center [547, 158] width 126 height 23
click at [548, 160] on input "vorst ... gewichtsverlies" at bounding box center [552, 163] width 8 height 8
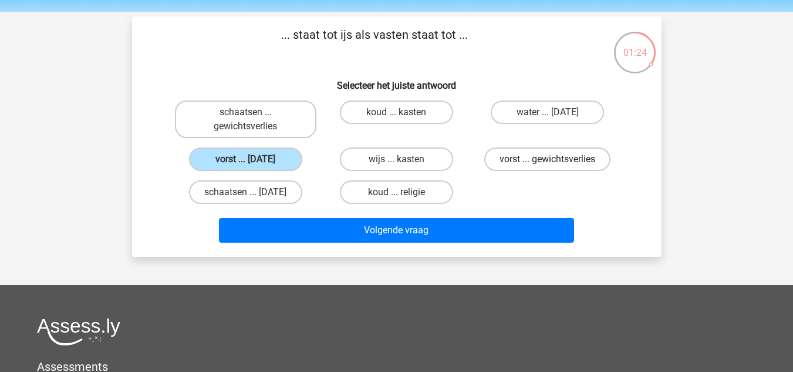
radio input "true"
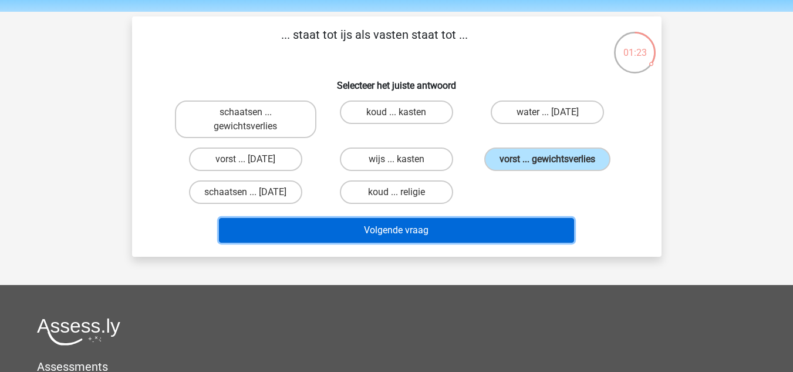
click at [454, 226] on button "Volgende vraag" at bounding box center [396, 230] width 355 height 25
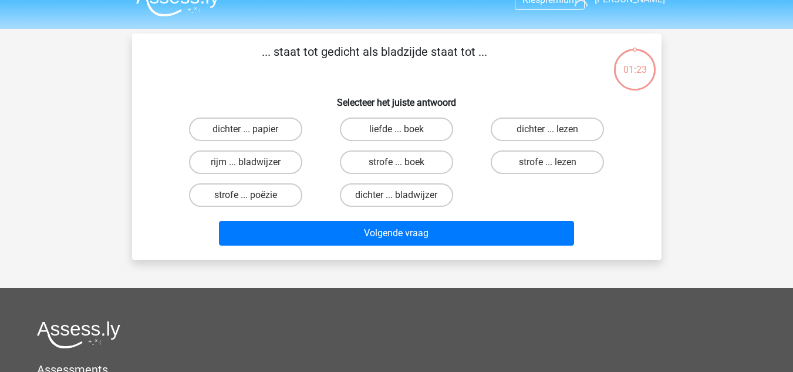
scroll to position [12, 0]
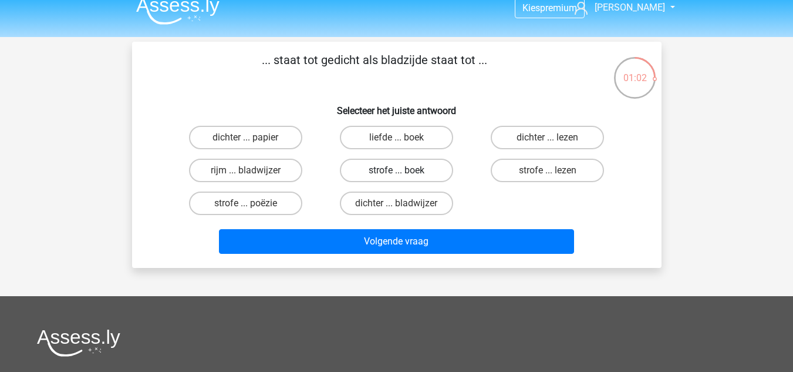
click at [440, 167] on label "strofe ... boek" at bounding box center [396, 170] width 113 height 23
click at [404, 170] on input "strofe ... boek" at bounding box center [400, 174] width 8 height 8
radio input "true"
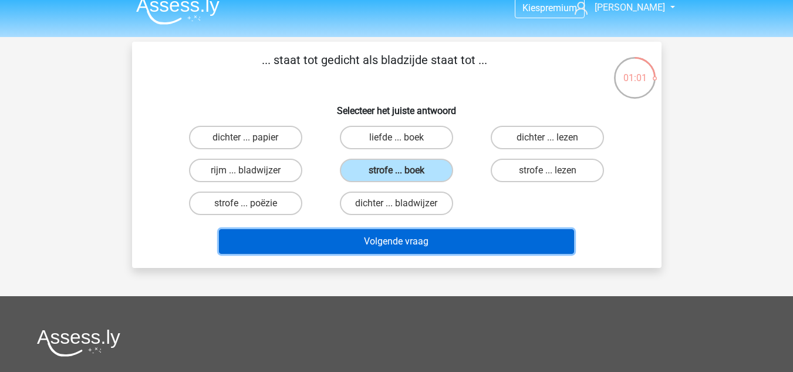
click at [399, 242] on button "Volgende vraag" at bounding box center [396, 241] width 355 height 25
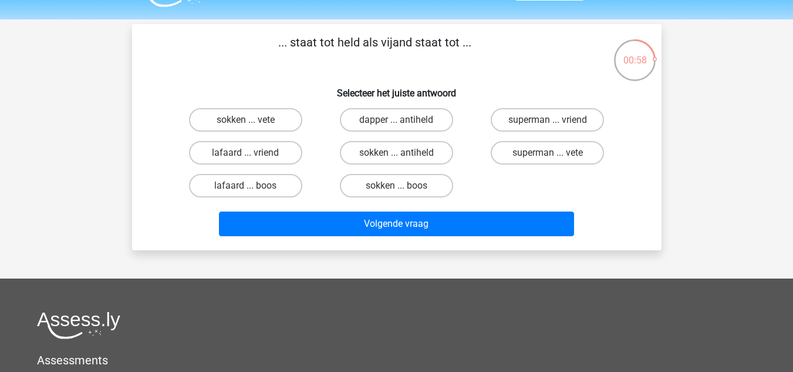
scroll to position [33, 0]
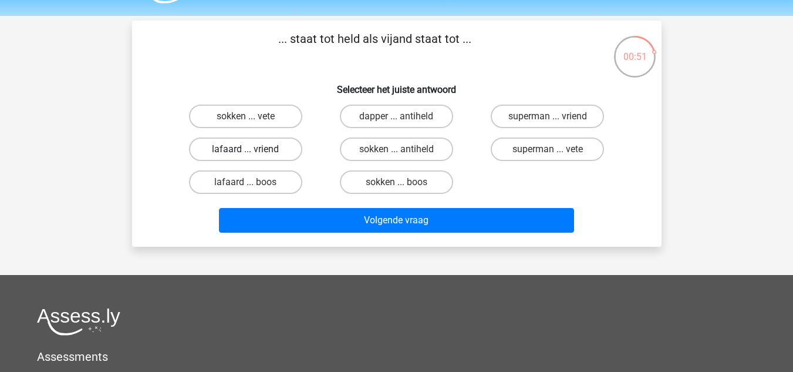
click at [288, 149] on label "lafaard ... vriend" at bounding box center [245, 148] width 113 height 23
click at [253, 149] on input "lafaard ... vriend" at bounding box center [249, 153] width 8 height 8
radio input "true"
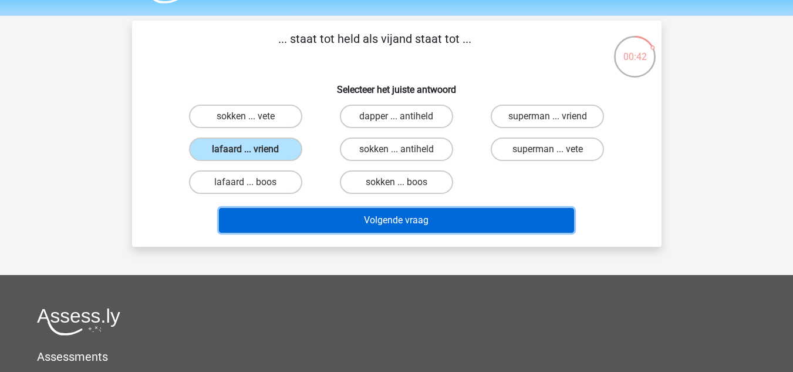
click at [449, 225] on button "Volgende vraag" at bounding box center [396, 220] width 355 height 25
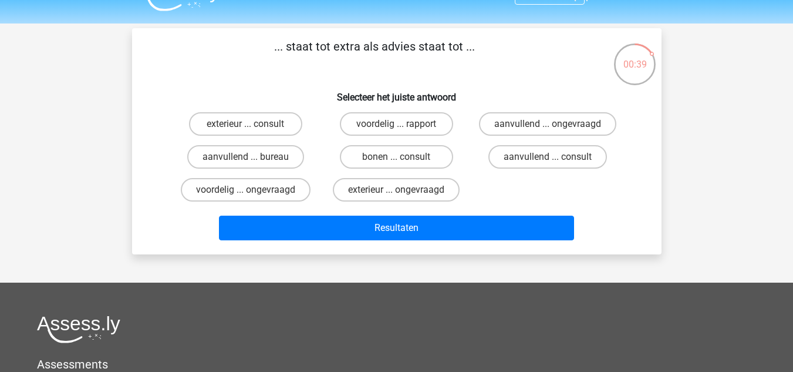
scroll to position [26, 0]
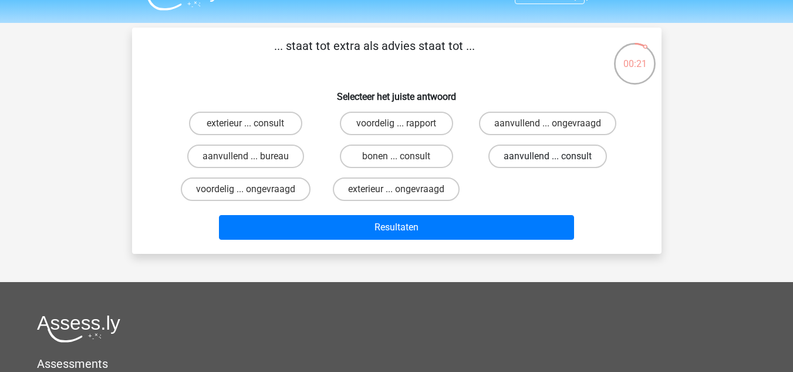
click at [525, 153] on label "aanvullend ... consult" at bounding box center [548, 155] width 119 height 23
click at [548, 156] on input "aanvullend ... consult" at bounding box center [552, 160] width 8 height 8
radio input "true"
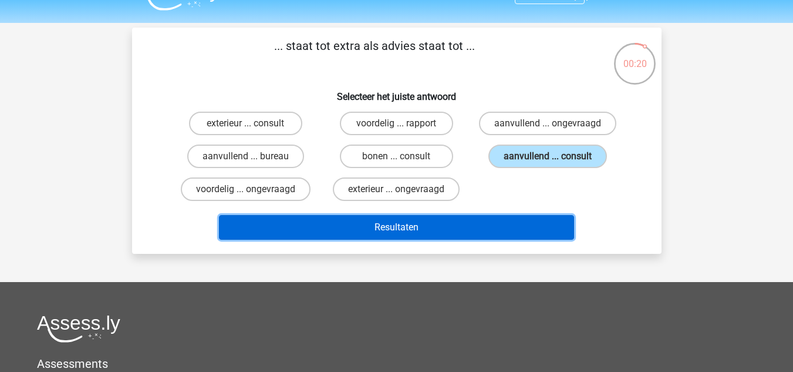
click at [478, 215] on button "Resultaten" at bounding box center [396, 227] width 355 height 25
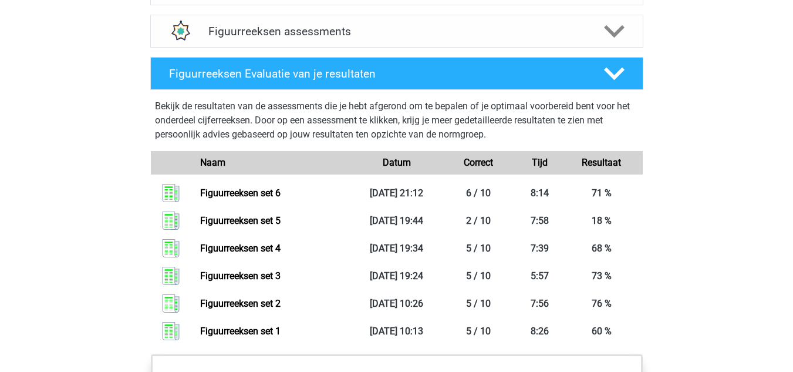
scroll to position [773, 0]
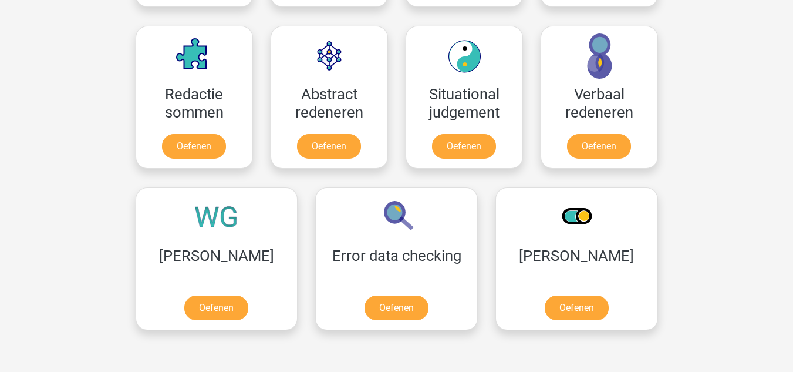
scroll to position [847, 0]
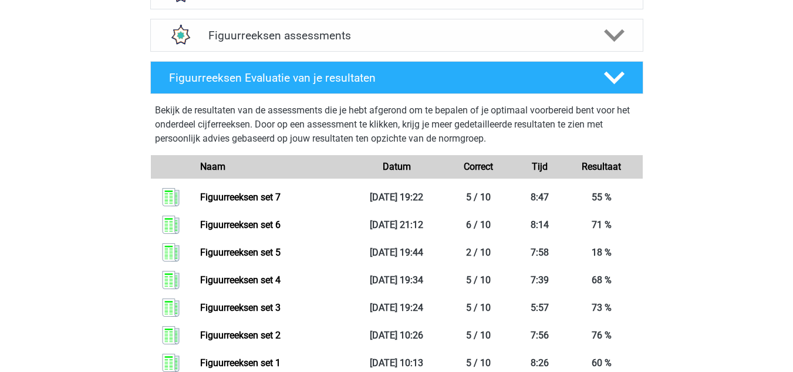
scroll to position [736, 0]
